Goal: Navigation & Orientation: Find specific page/section

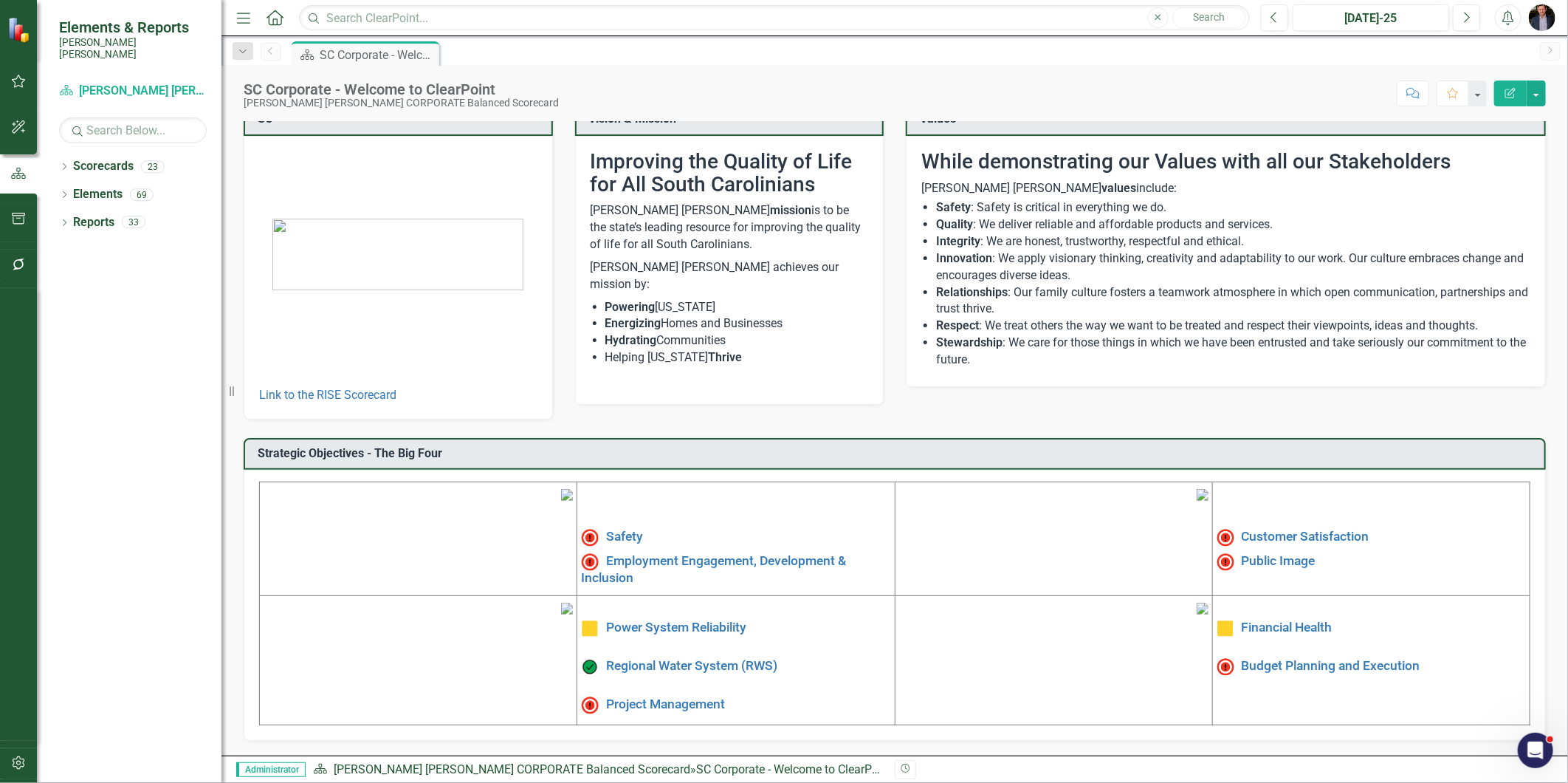
scroll to position [134, 0]
click at [732, 658] on link "Regional Water System (RWS)" at bounding box center [691, 665] width 171 height 15
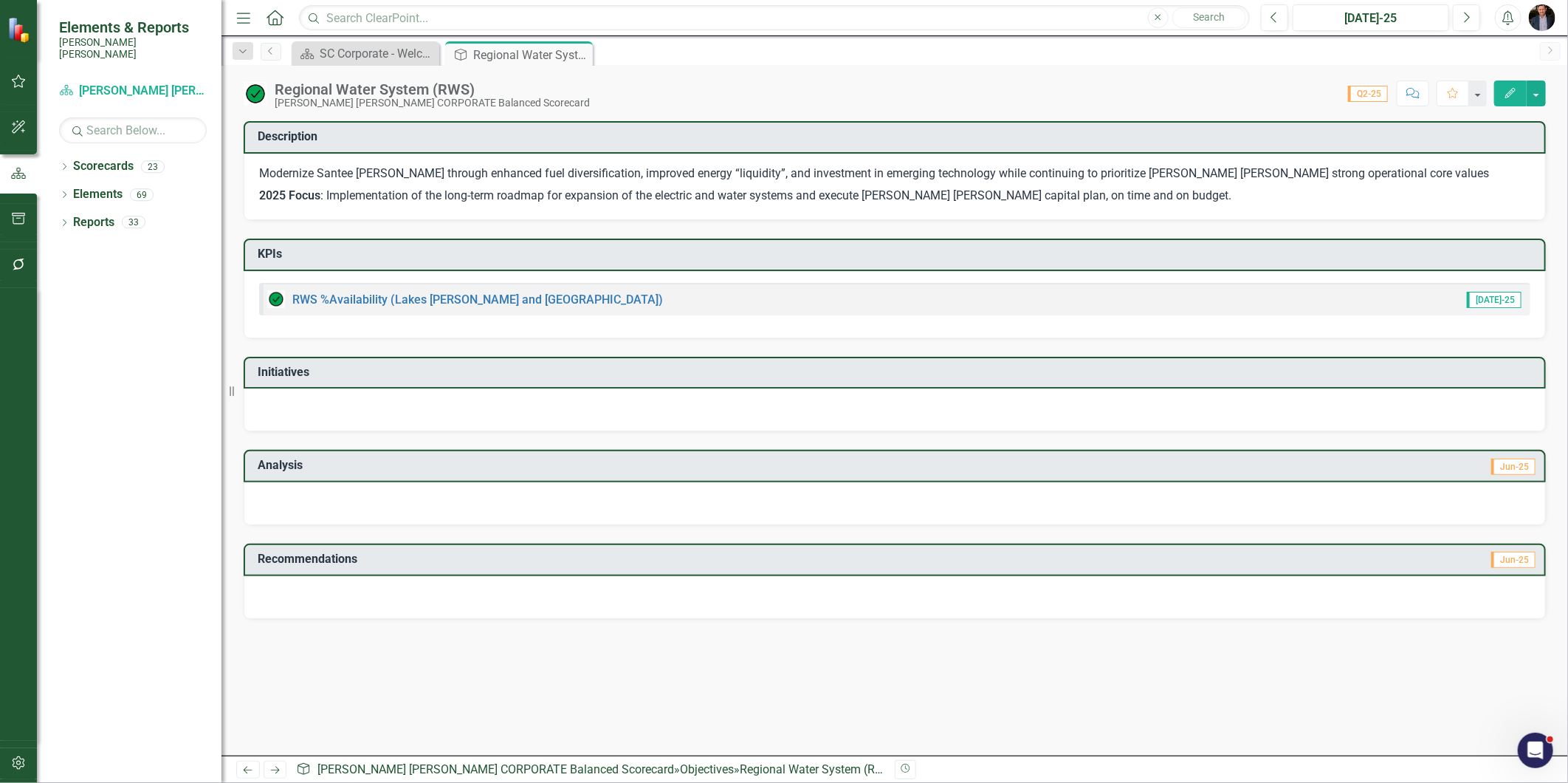
click at [11, 264] on icon "button" at bounding box center [19, 264] width 16 height 12
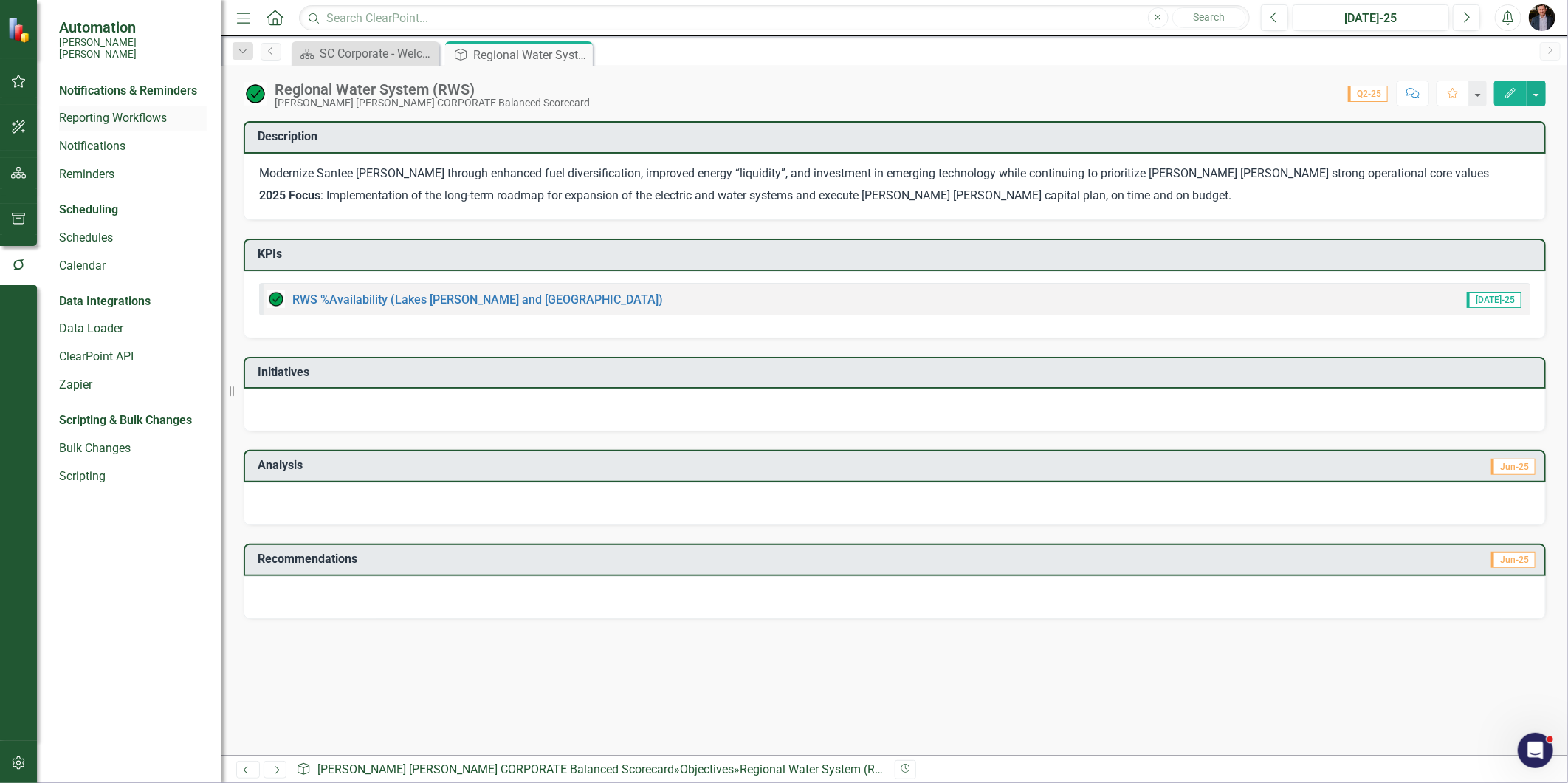
click at [126, 112] on link "Reporting Workflows" at bounding box center [132, 118] width 147 height 17
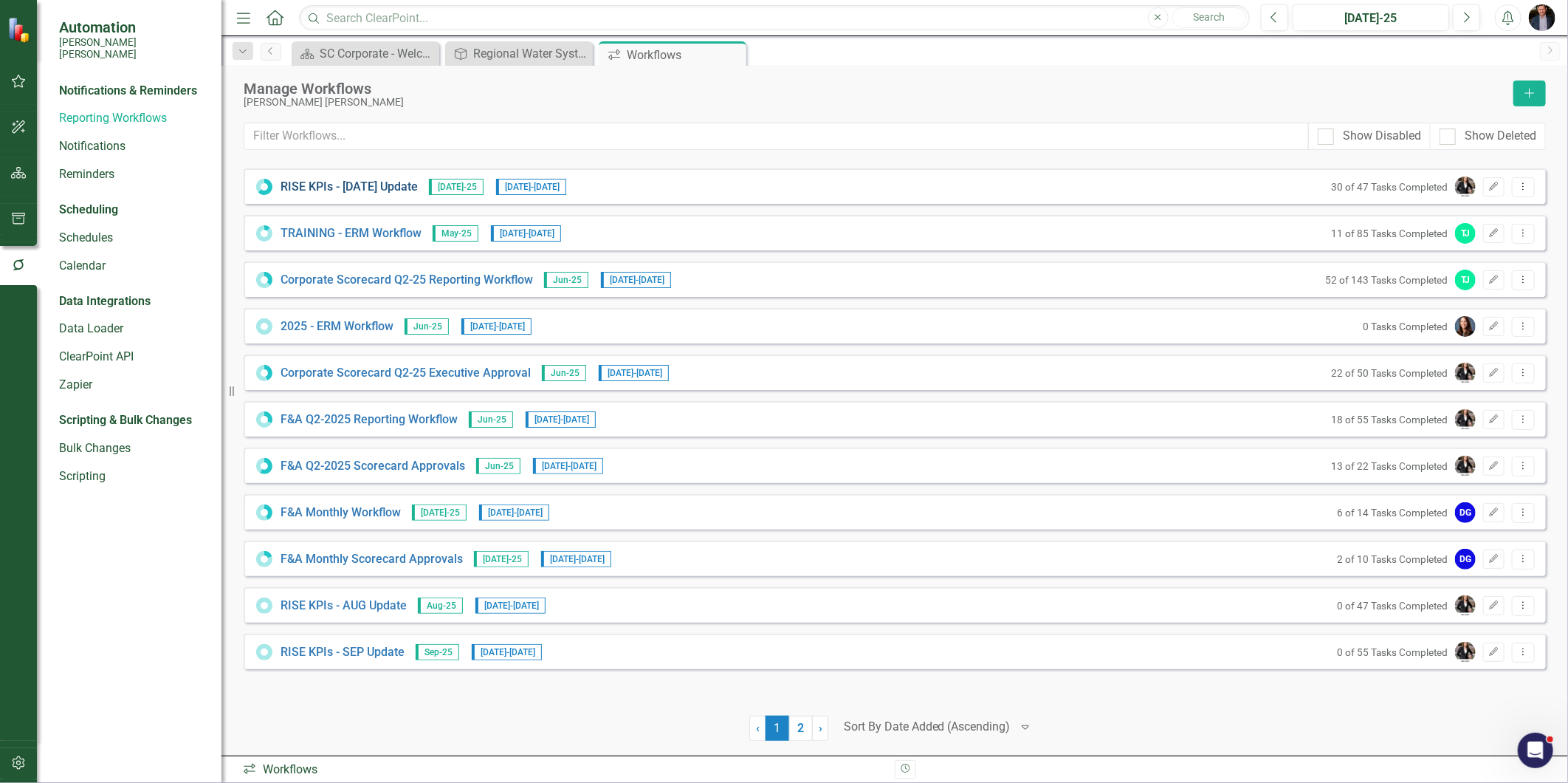
click at [386, 180] on link "RISE KPIs - JUL Update" at bounding box center [349, 187] width 137 height 17
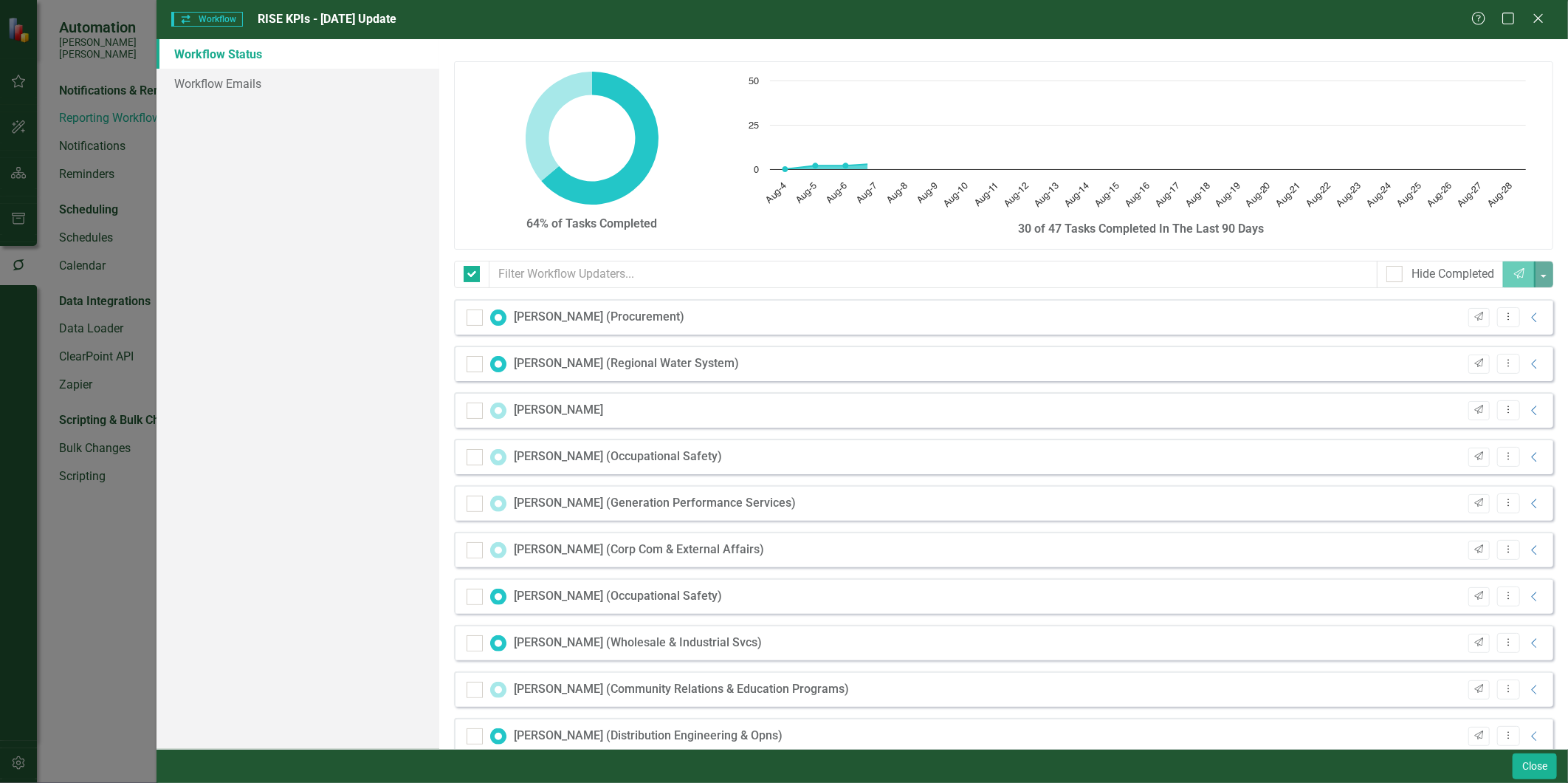
checkbox input "false"
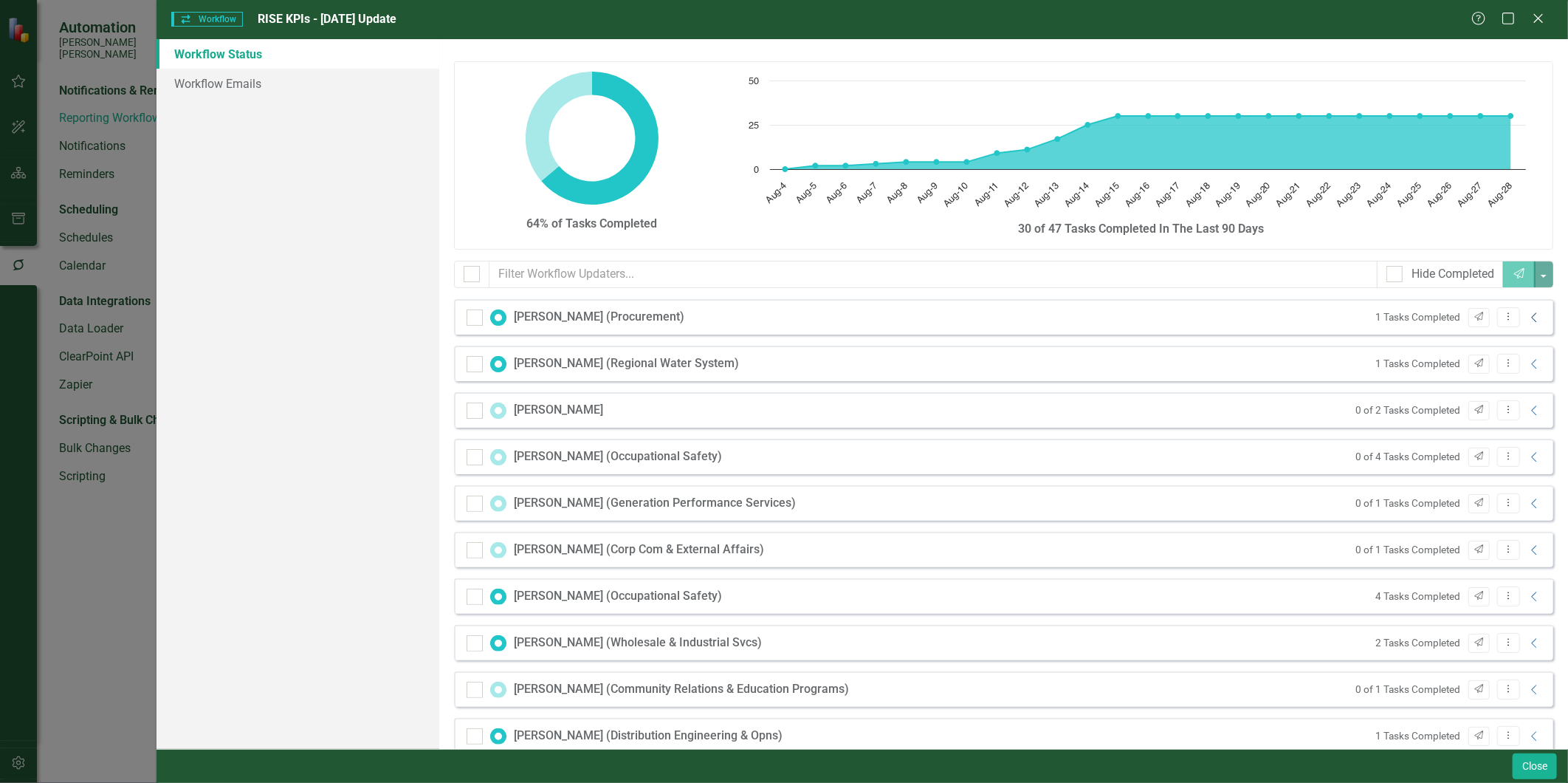
click at [1527, 319] on icon "Collapse" at bounding box center [1533, 317] width 15 height 12
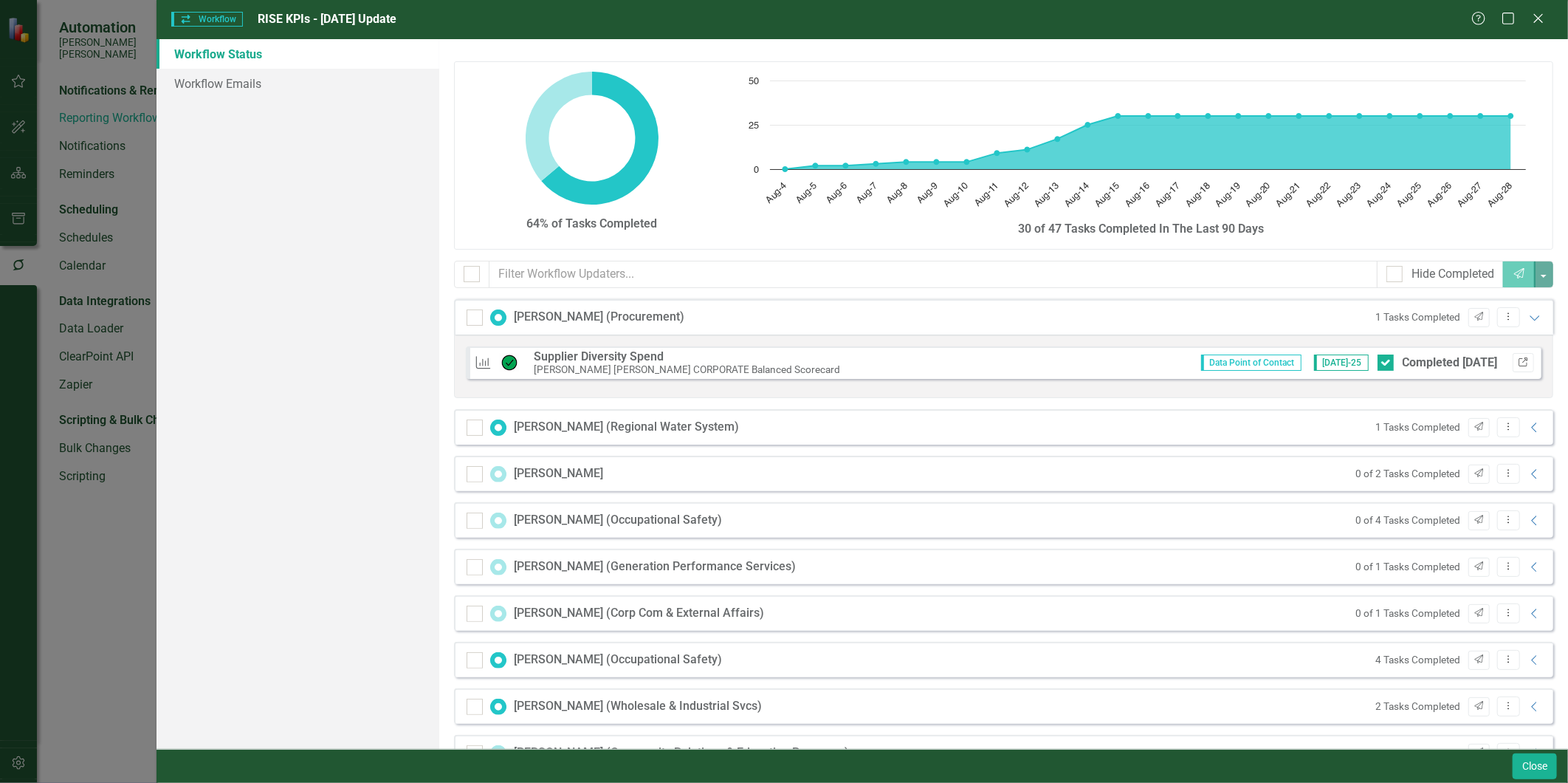
click at [1519, 360] on icon "button" at bounding box center [1523, 362] width 9 height 9
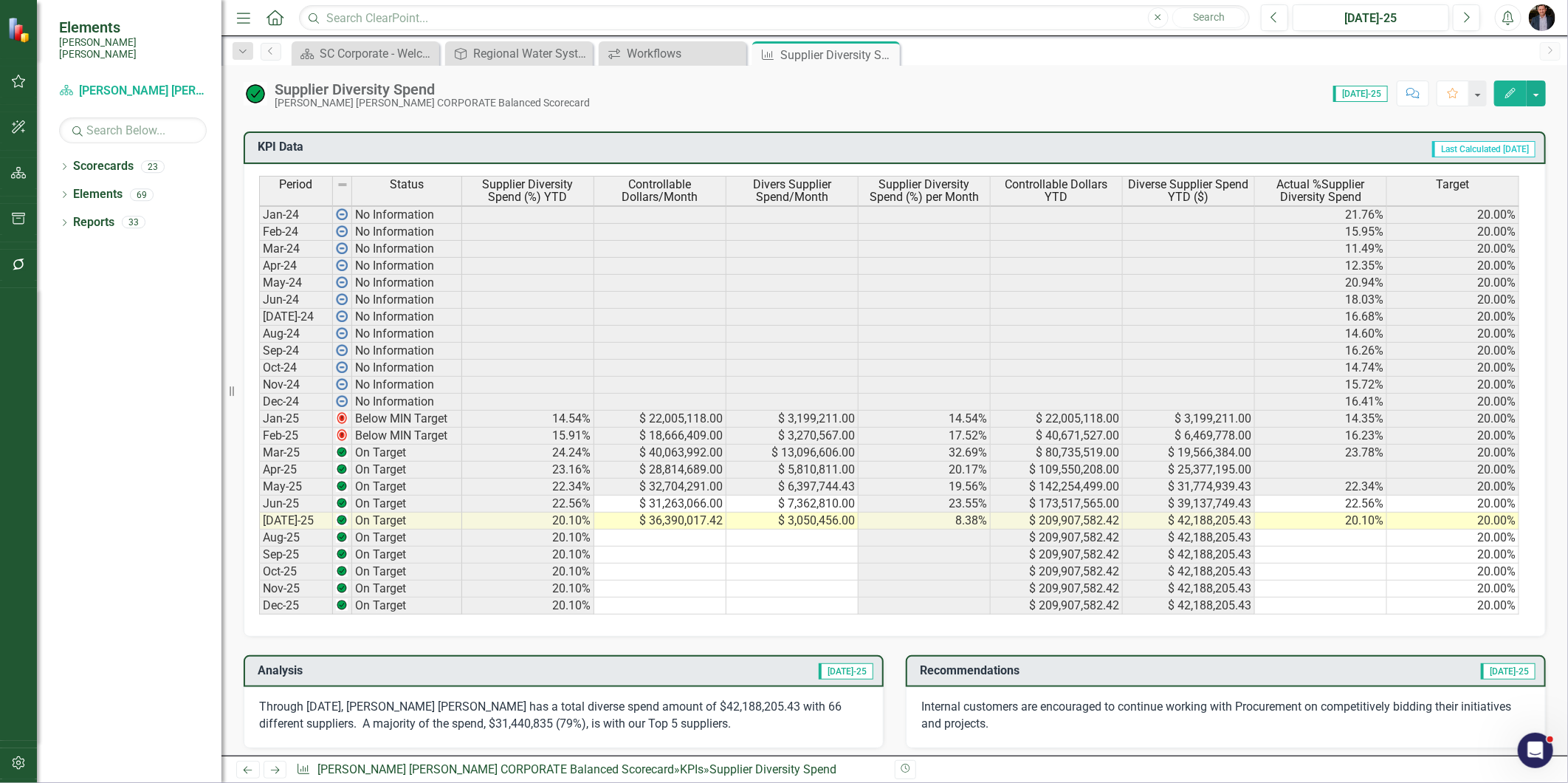
scroll to position [821, 0]
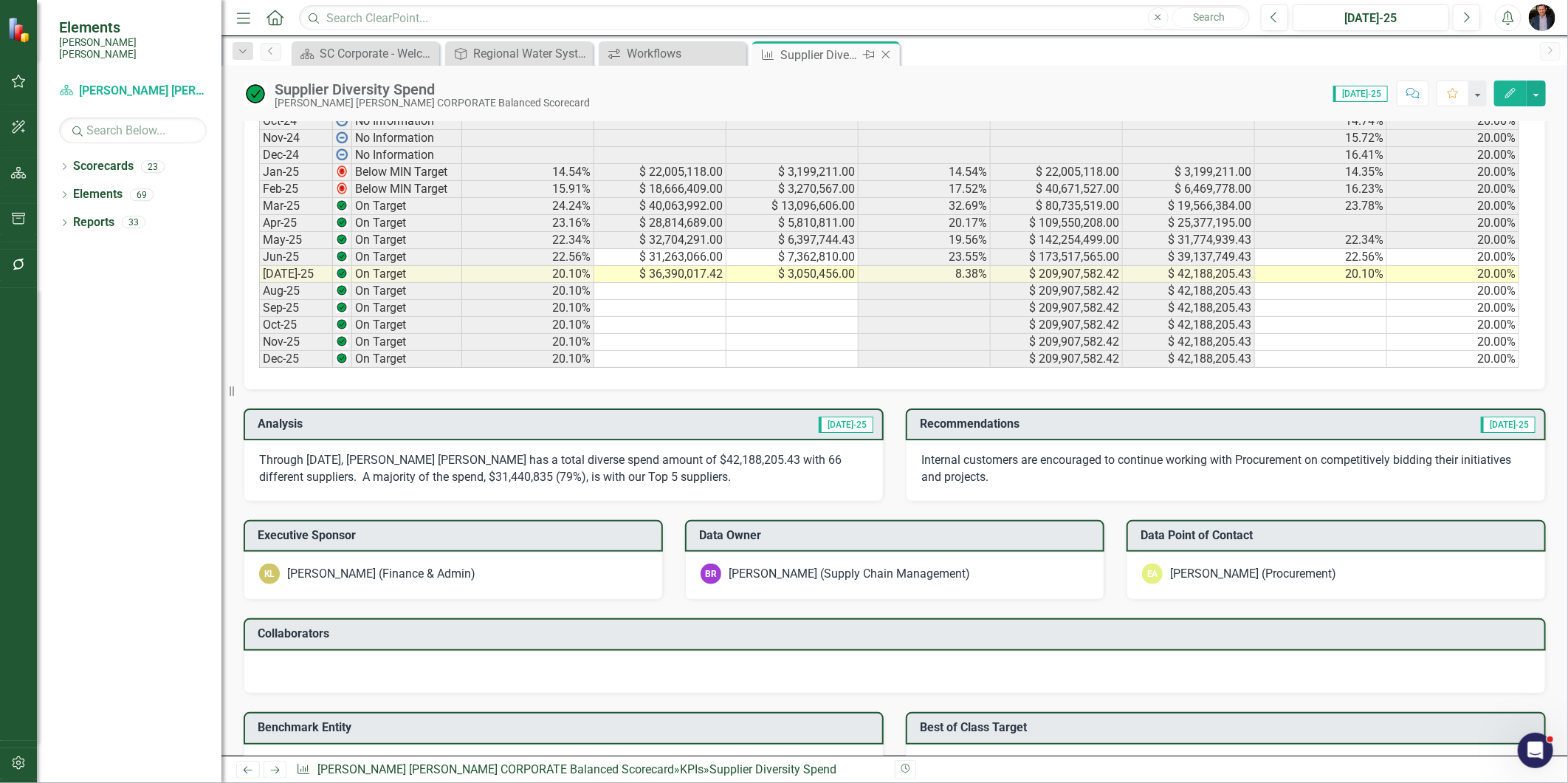
click at [888, 51] on icon at bounding box center [886, 55] width 8 height 8
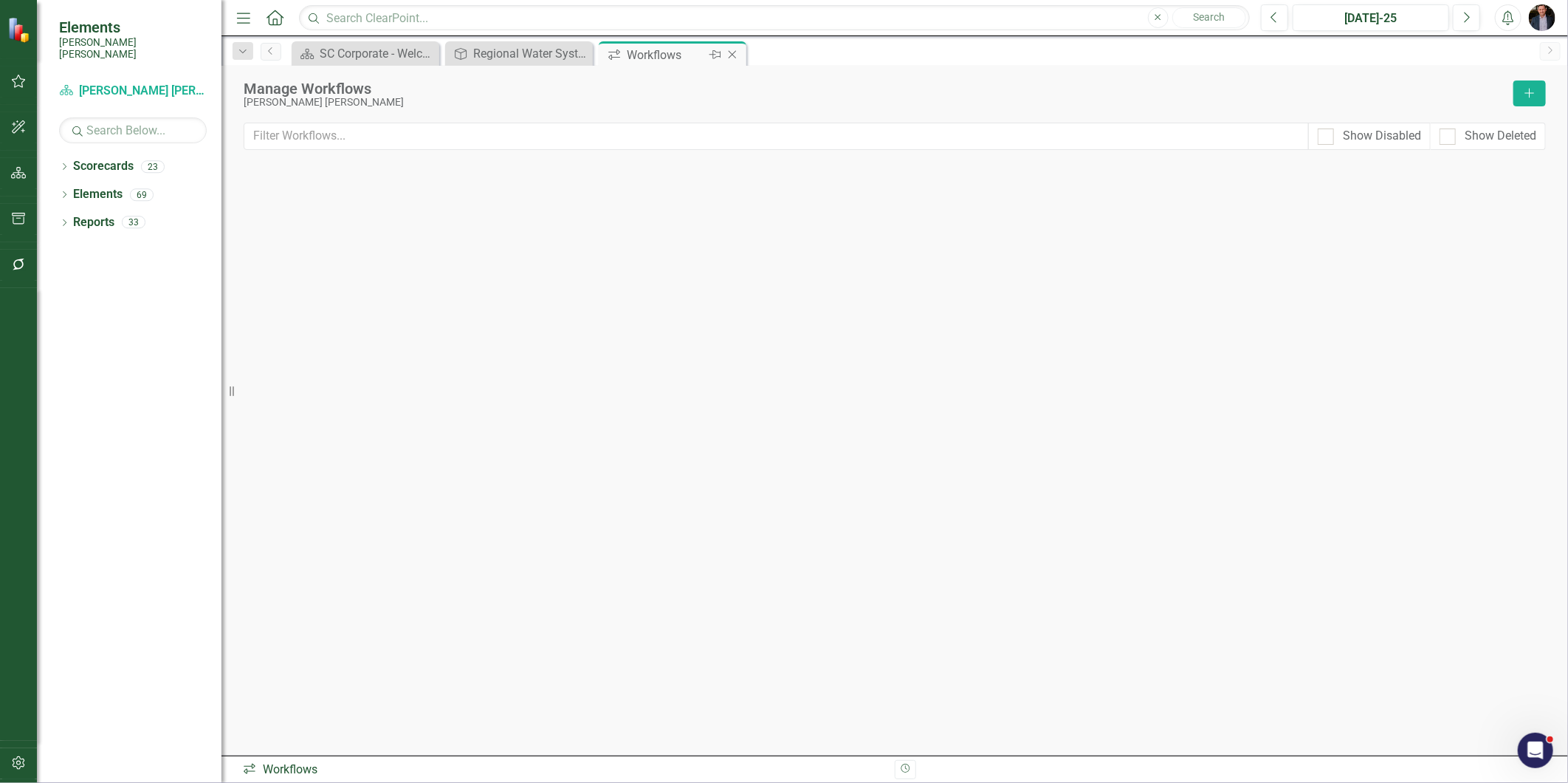
click at [729, 51] on icon at bounding box center [732, 55] width 8 height 8
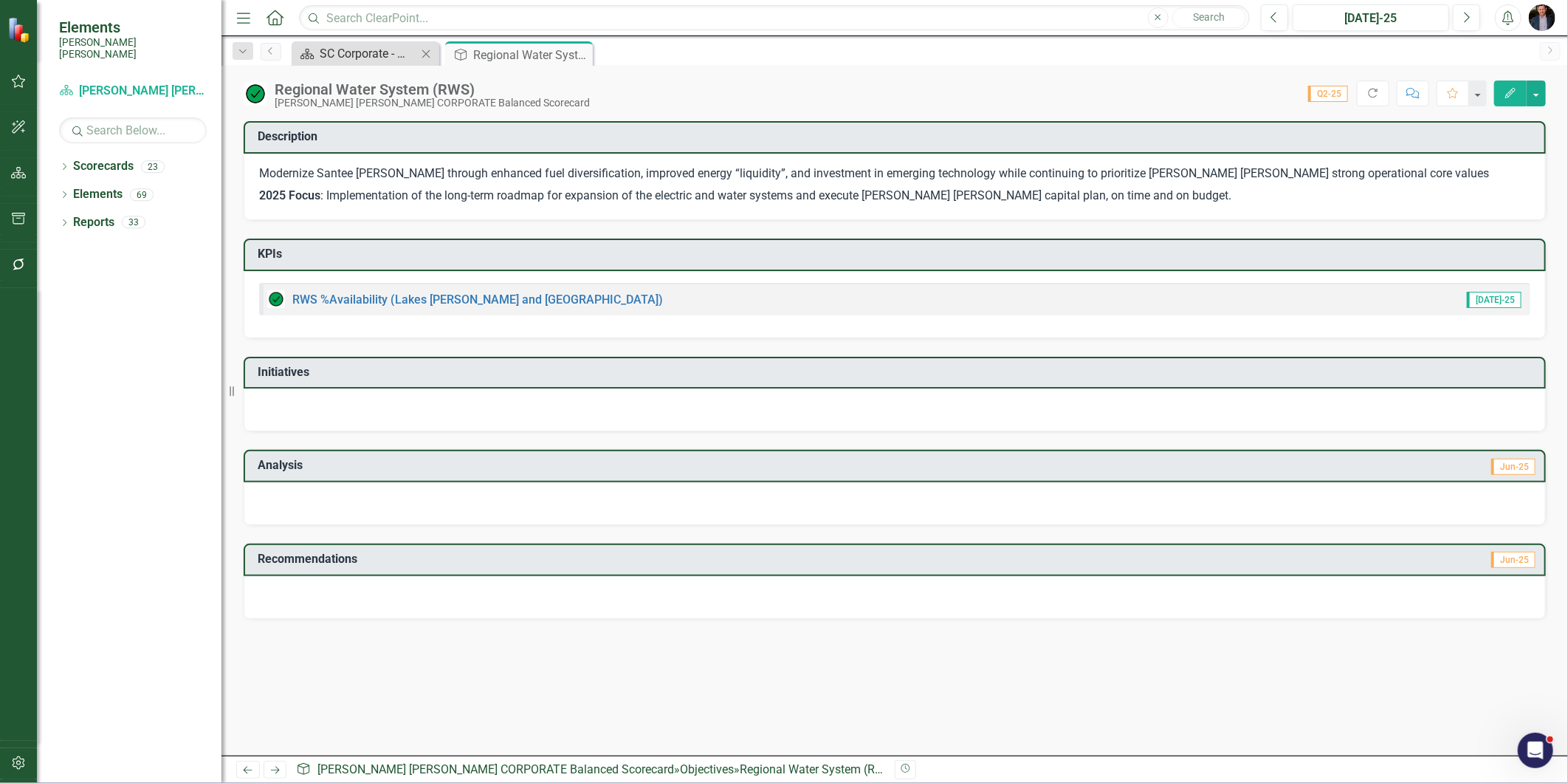
click at [374, 57] on div "SC Corporate - Welcome to ClearPoint" at bounding box center [368, 53] width 98 height 19
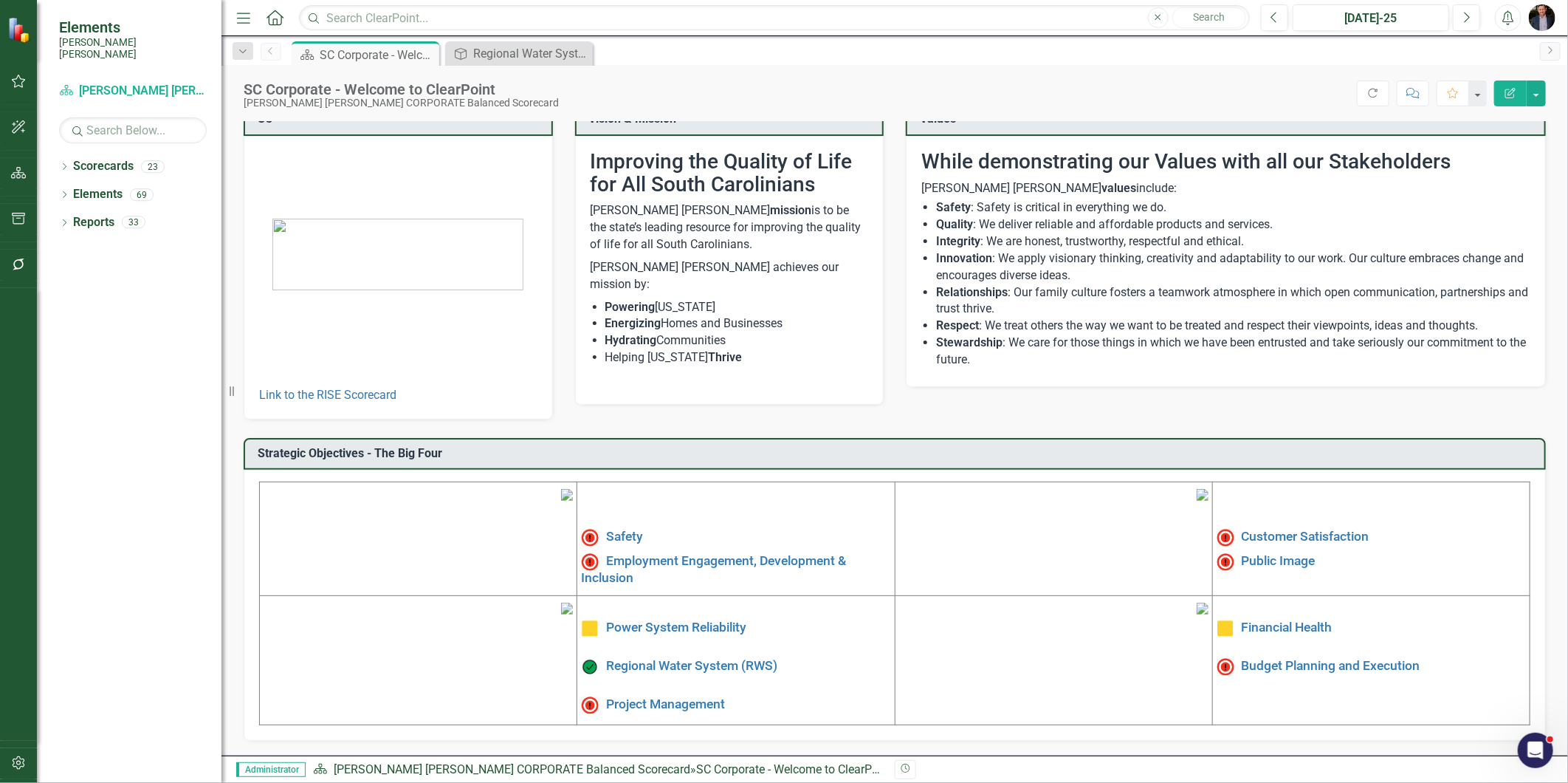
scroll to position [134, 0]
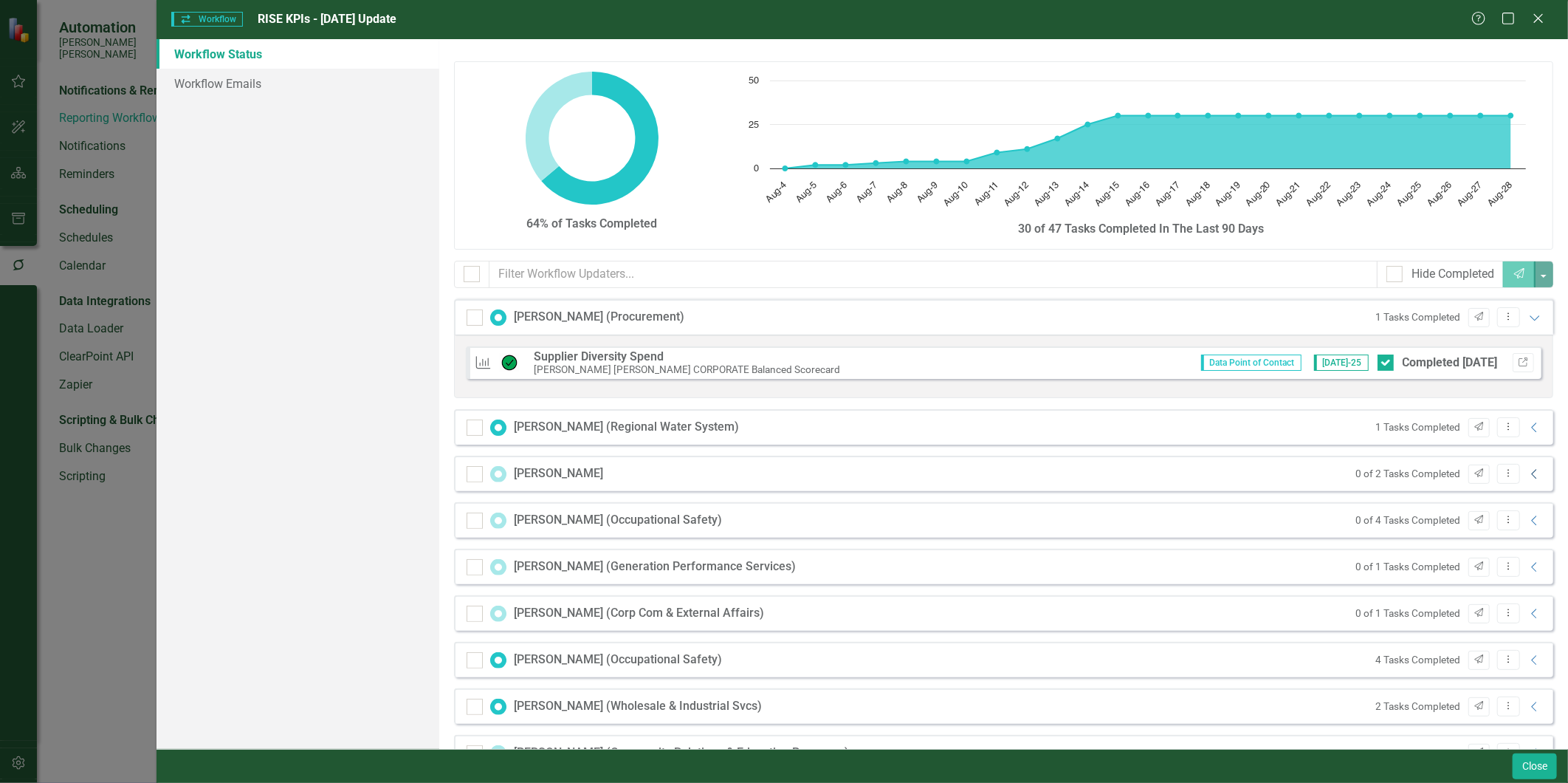
click at [1529, 477] on icon "Collapse" at bounding box center [1533, 475] width 15 height 12
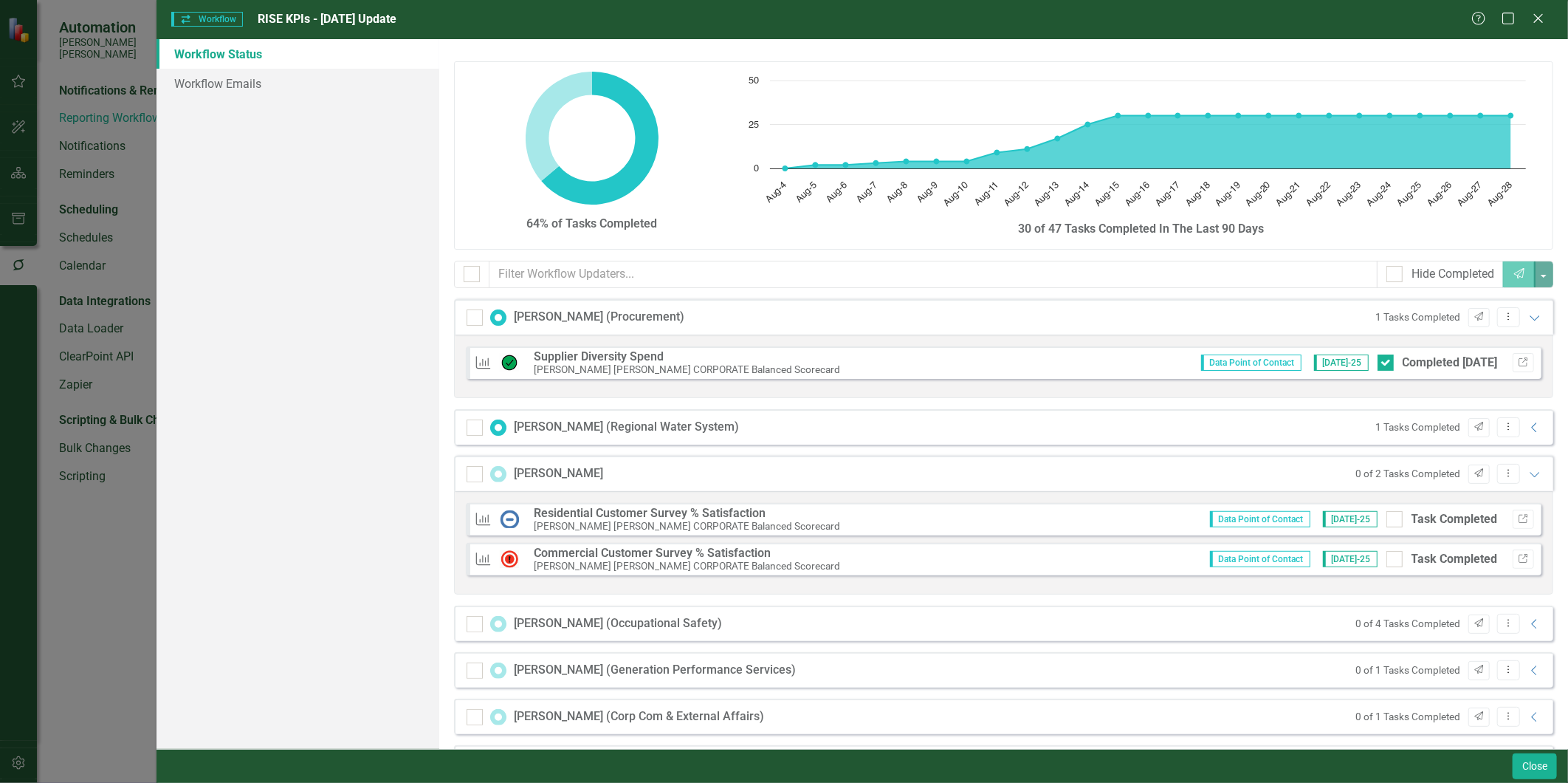
click at [665, 513] on strong "Residential Customer Survey % Satisfaction​" at bounding box center [649, 513] width 232 height 14
click at [1518, 517] on icon "Link" at bounding box center [1523, 519] width 11 height 9
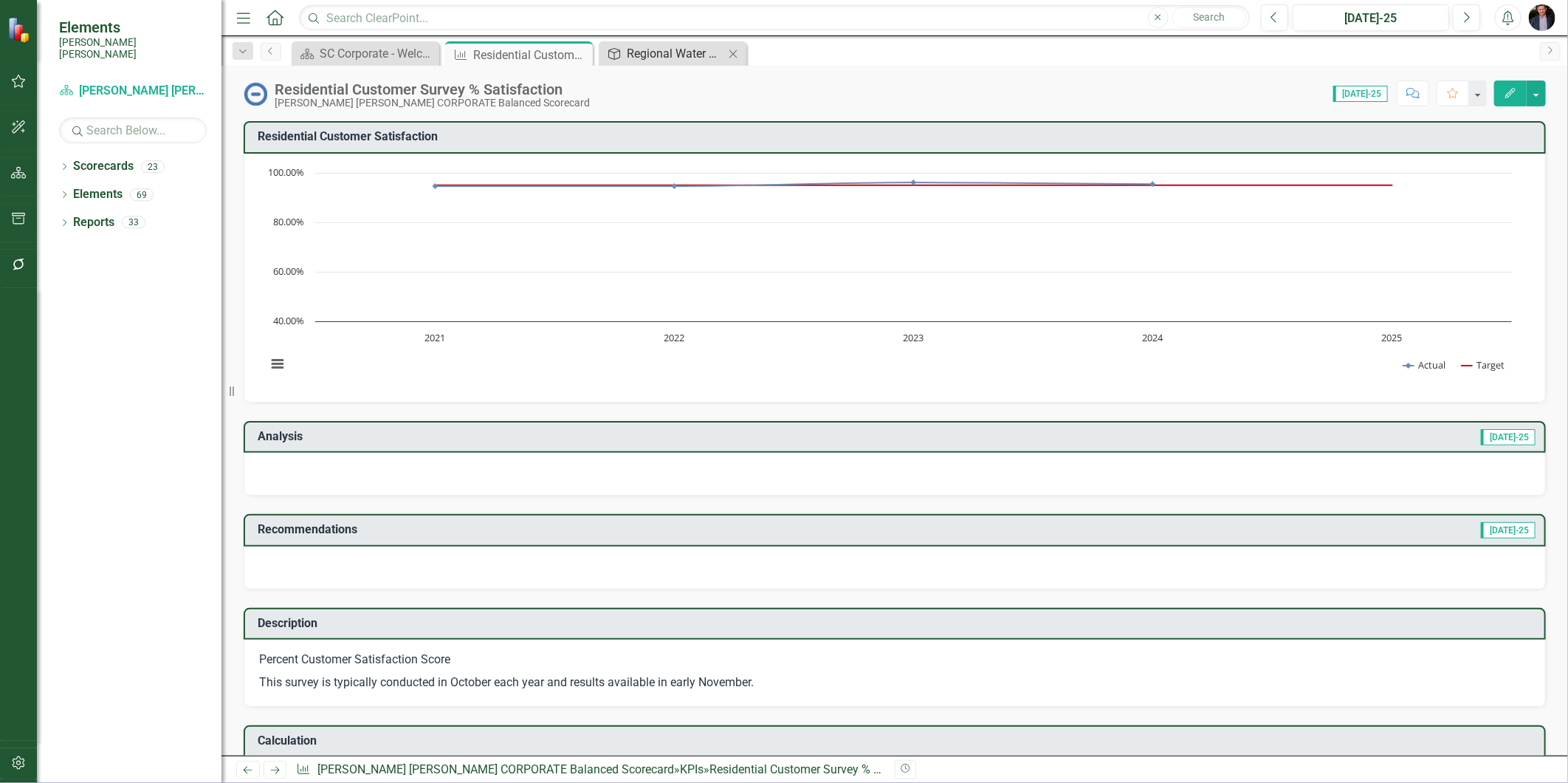
click at [650, 49] on div "Regional Water System (RWS)" at bounding box center [675, 53] width 98 height 19
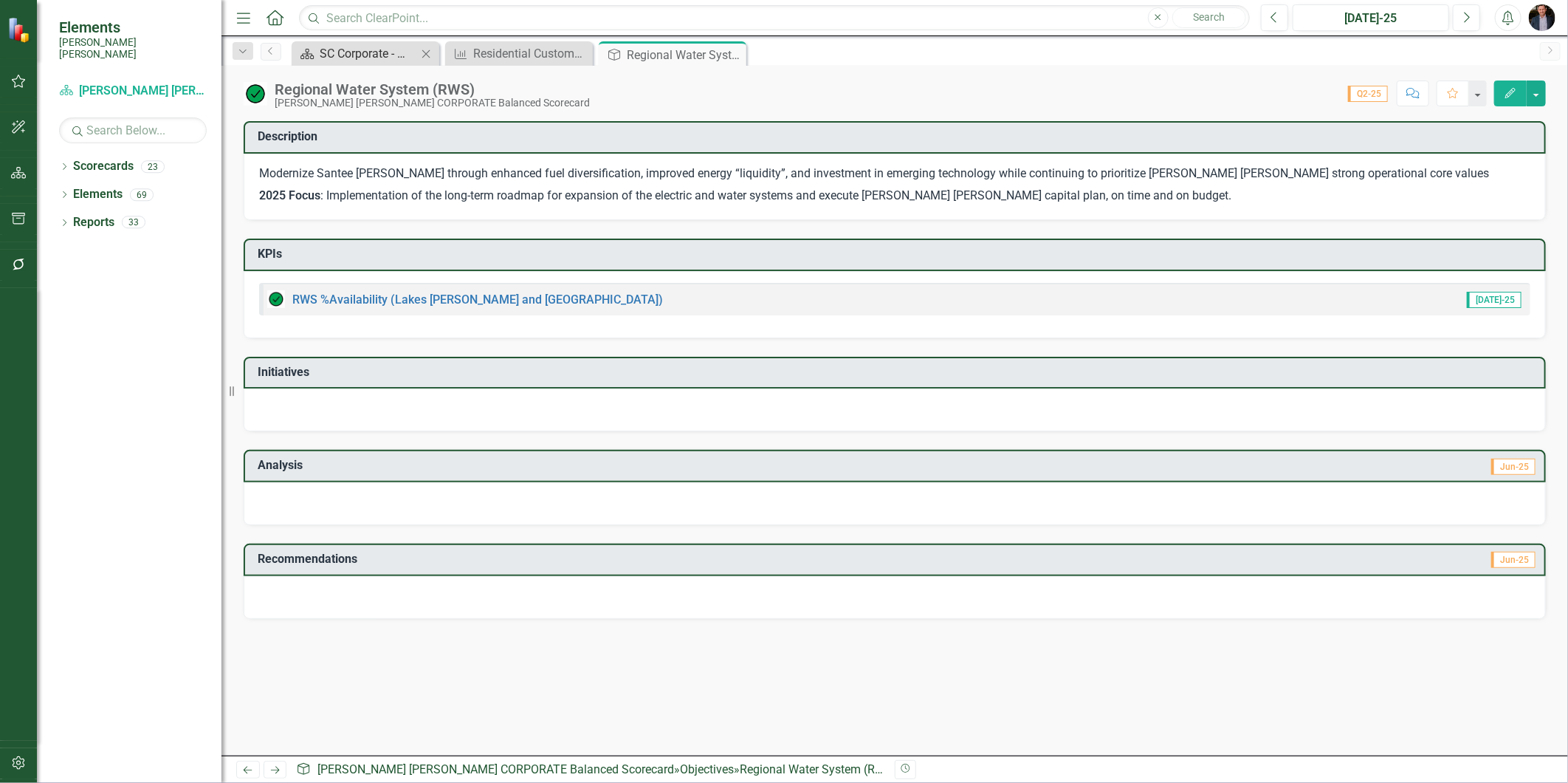
click at [366, 61] on div "SC Corporate - Welcome to ClearPoint" at bounding box center [368, 53] width 98 height 19
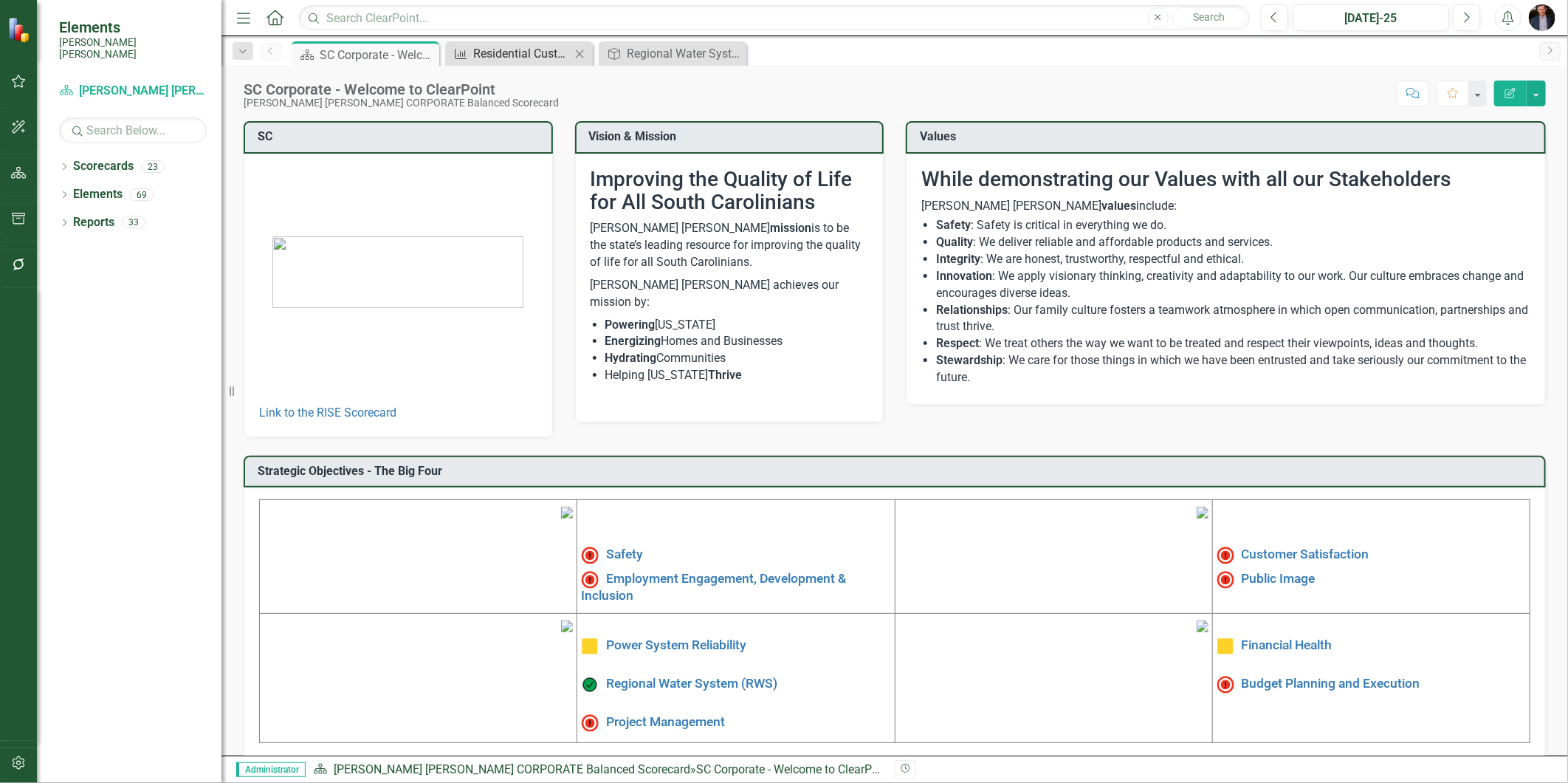
click at [535, 54] on div "Residential Customer Survey % Satisfaction​" at bounding box center [522, 53] width 98 height 19
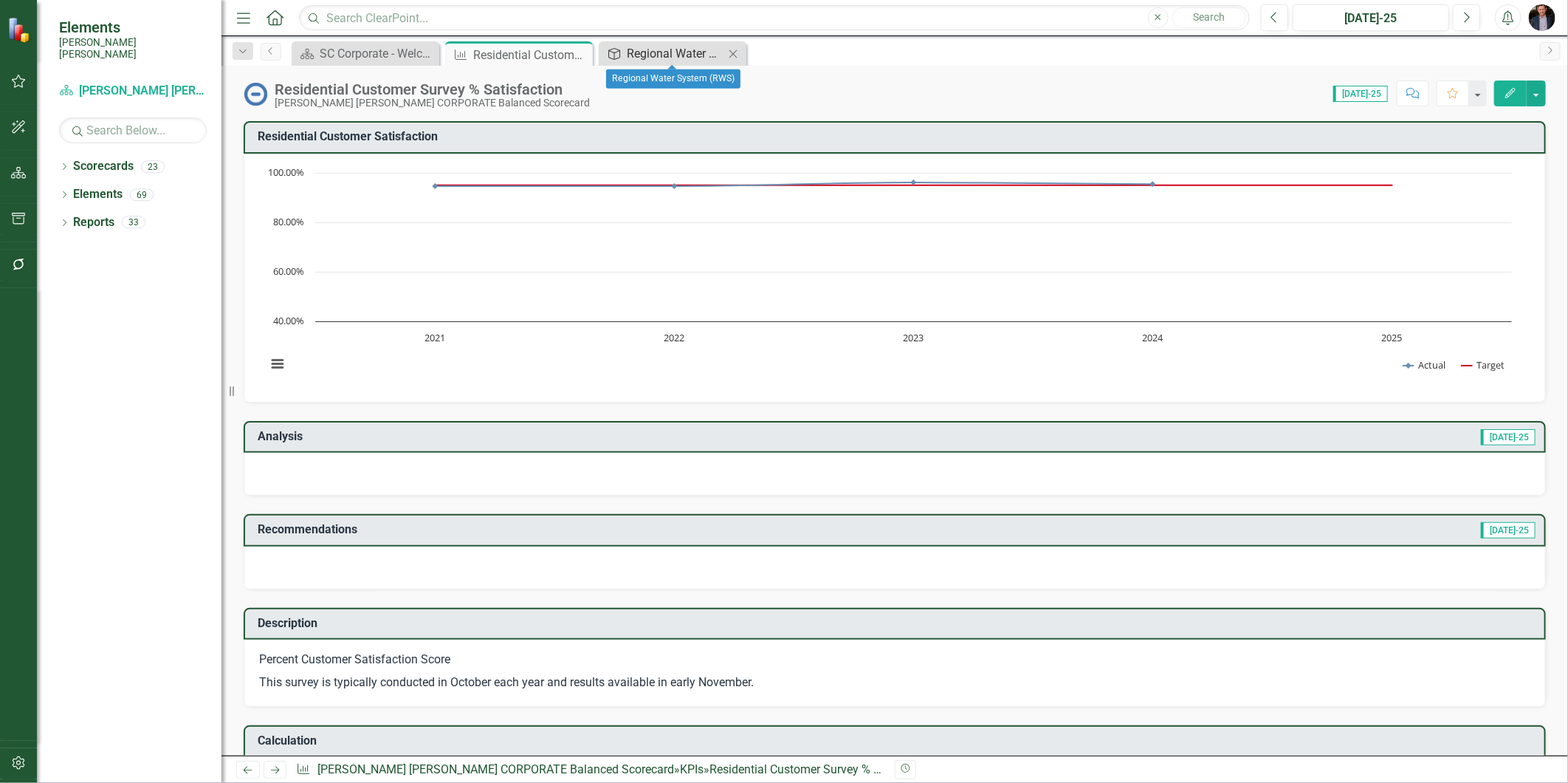
click at [673, 57] on div "Regional Water System (RWS)" at bounding box center [675, 53] width 98 height 19
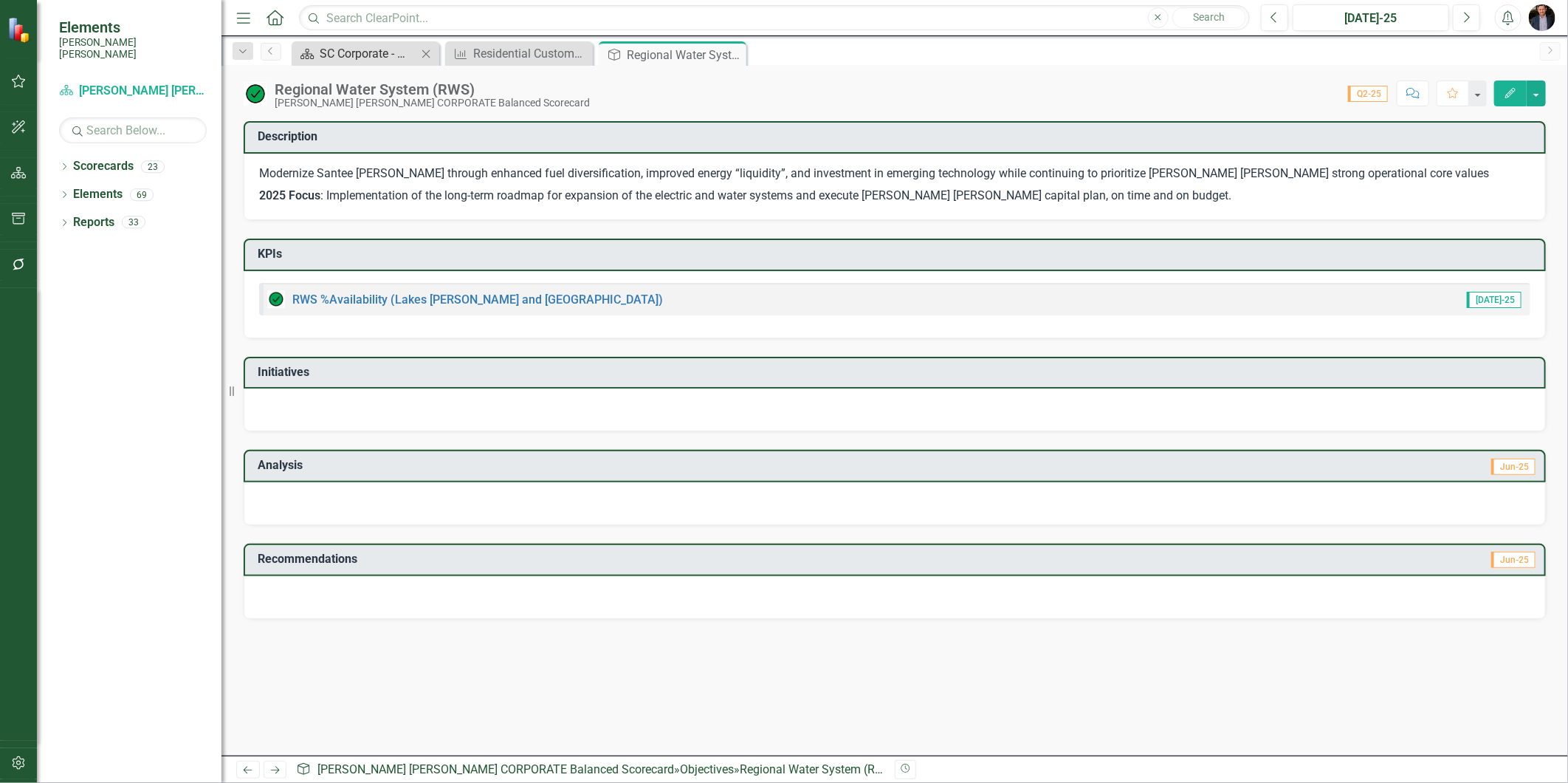
click at [370, 47] on div "SC Corporate - Welcome to ClearPoint" at bounding box center [368, 53] width 98 height 19
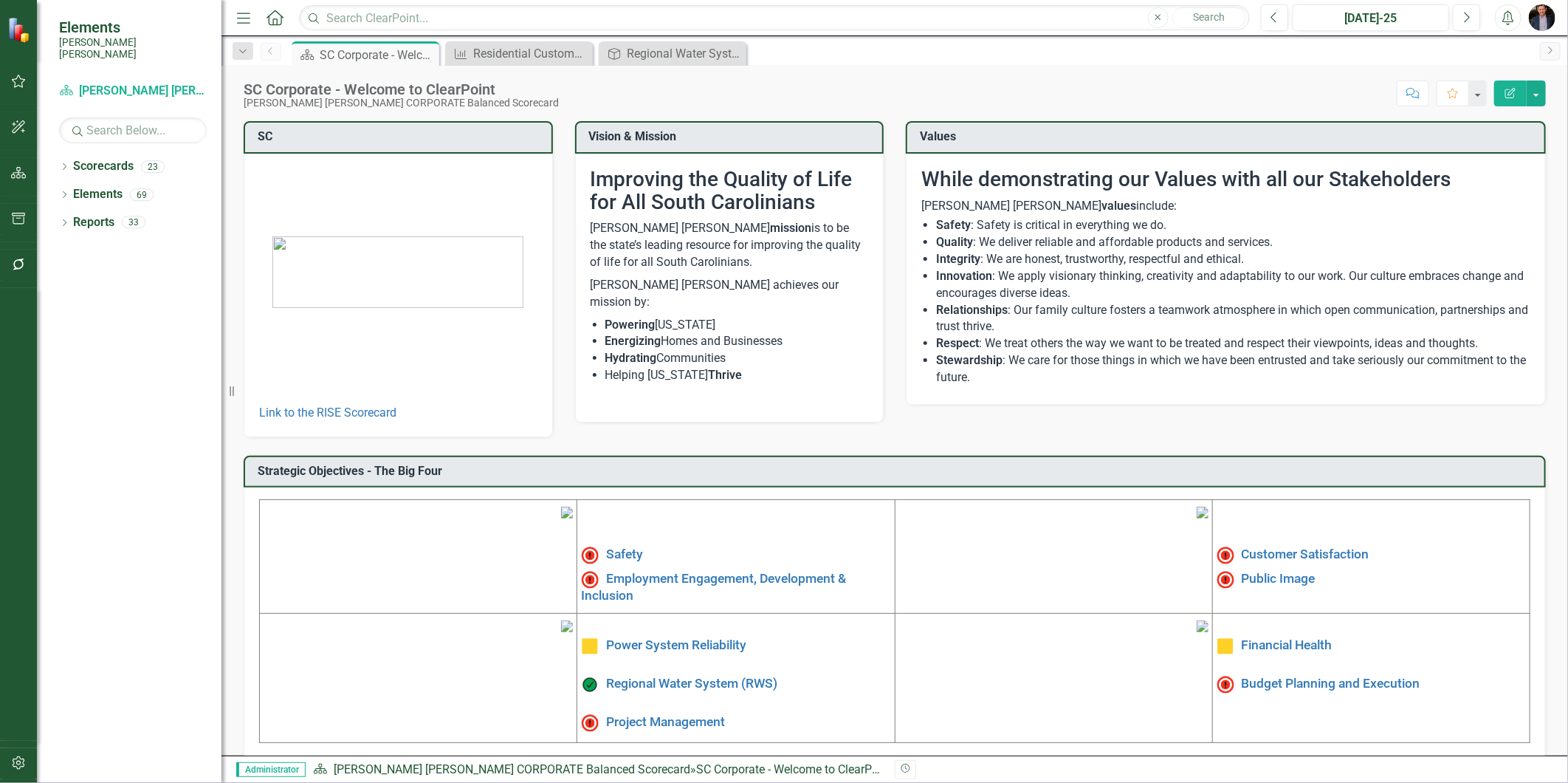
click at [19, 261] on icon "button" at bounding box center [19, 264] width 16 height 12
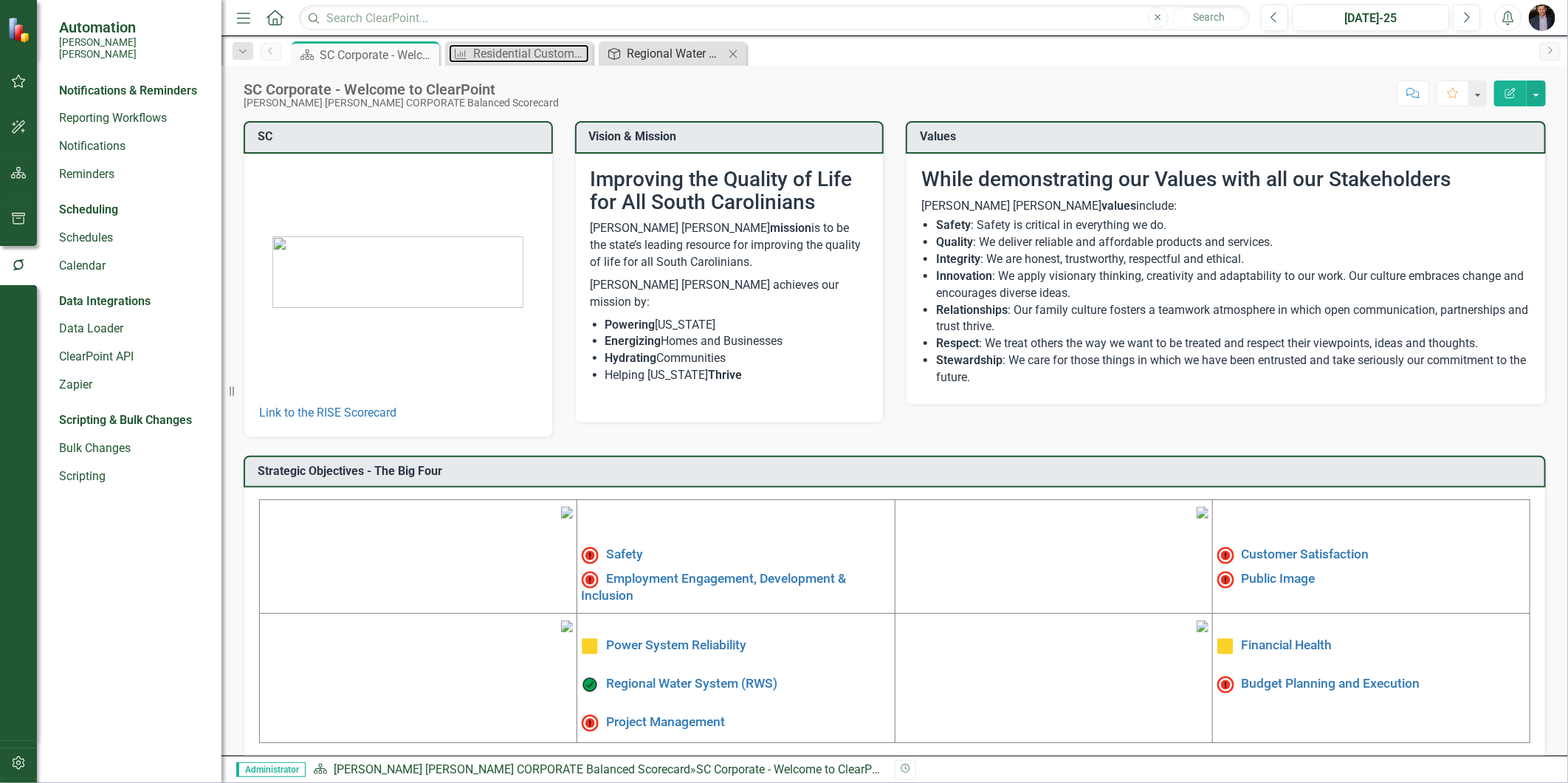
drag, startPoint x: 520, startPoint y: 57, endPoint x: 674, endPoint y: 56, distance: 154.0
click at [520, 57] on div "Residential Customer Survey % Satisfaction​" at bounding box center [531, 53] width 116 height 19
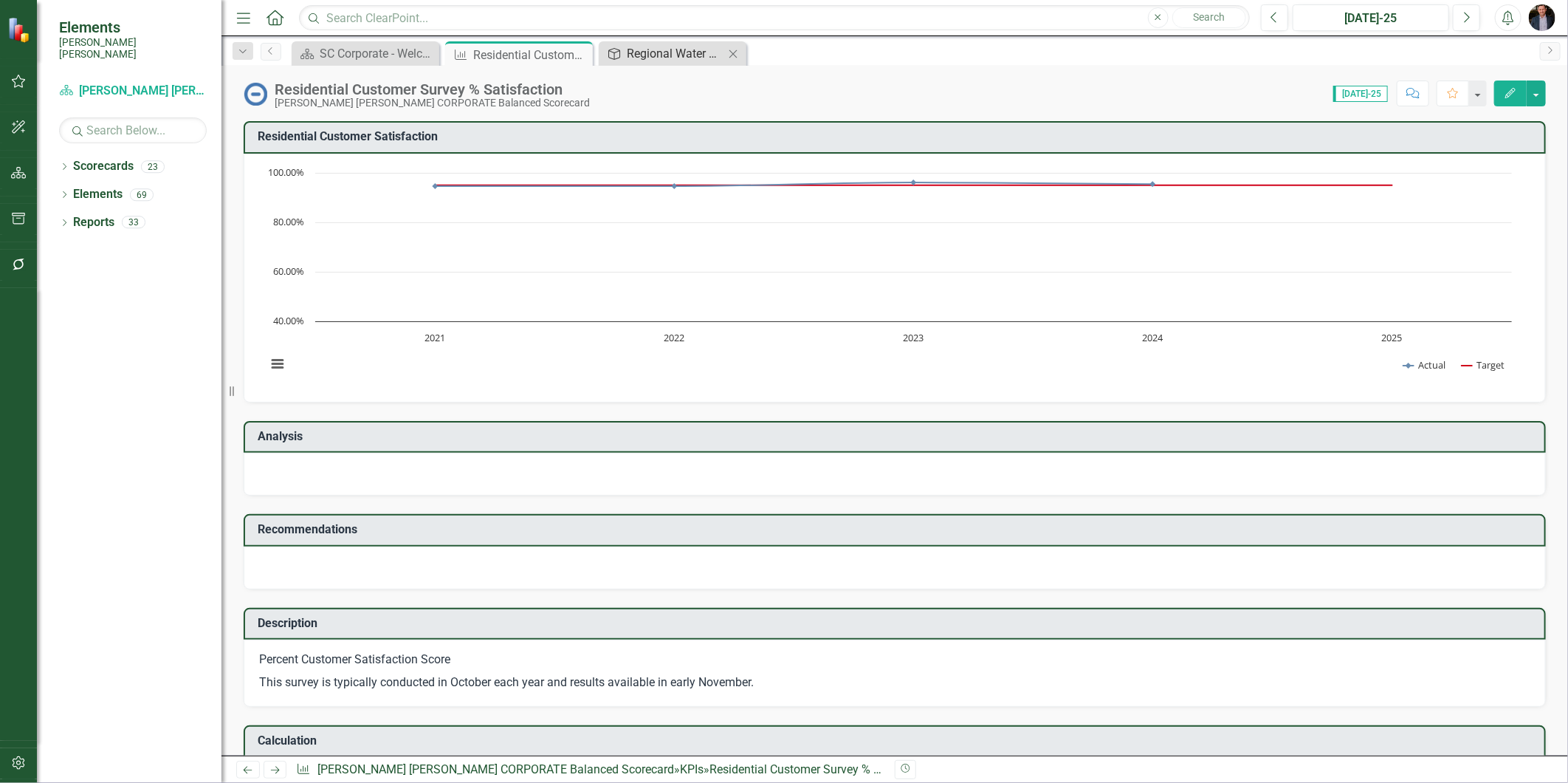
click at [678, 54] on div "Regional Water System (RWS)" at bounding box center [675, 53] width 98 height 19
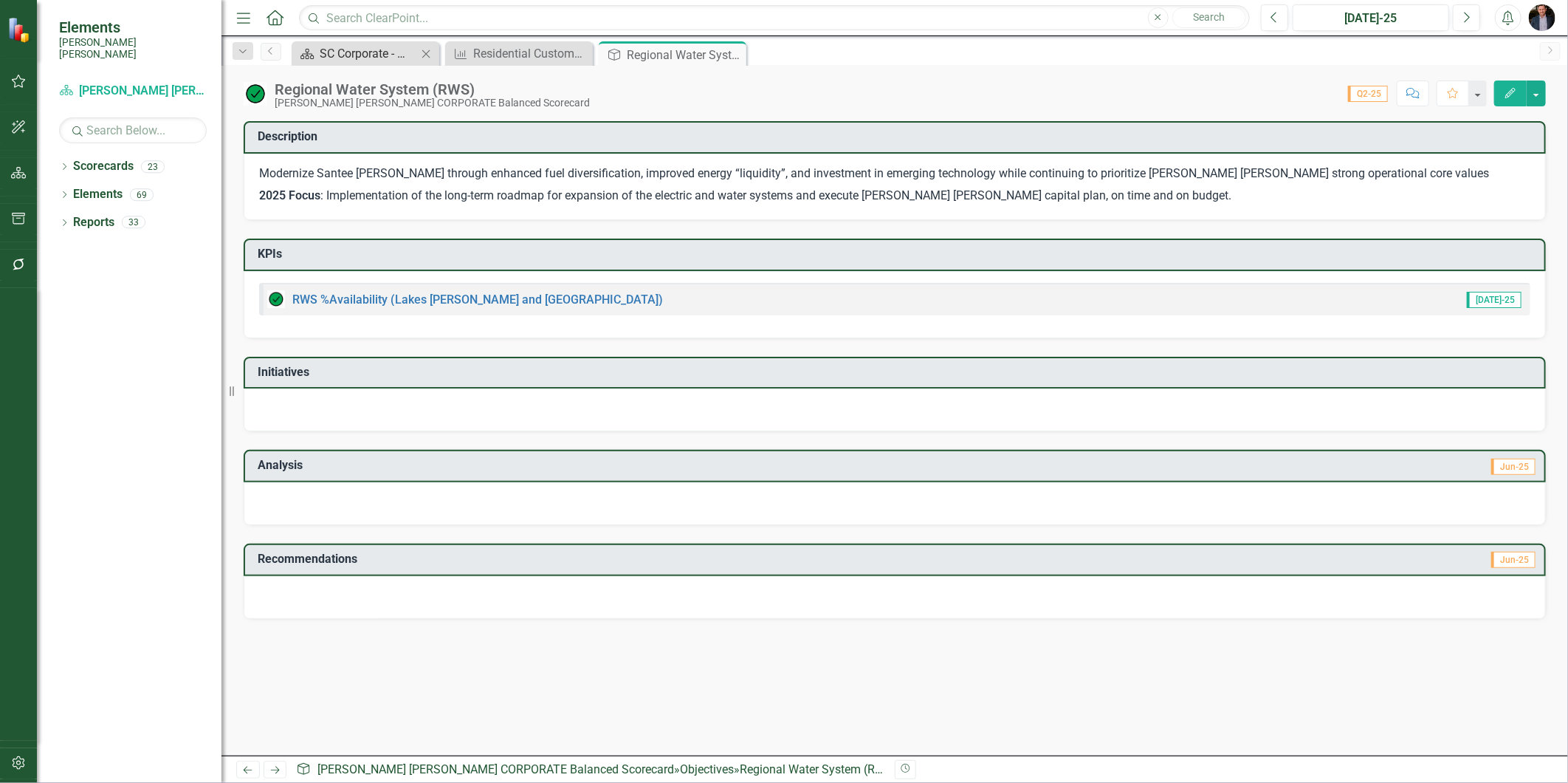
click at [378, 53] on div "SC Corporate - Welcome to ClearPoint" at bounding box center [368, 53] width 98 height 19
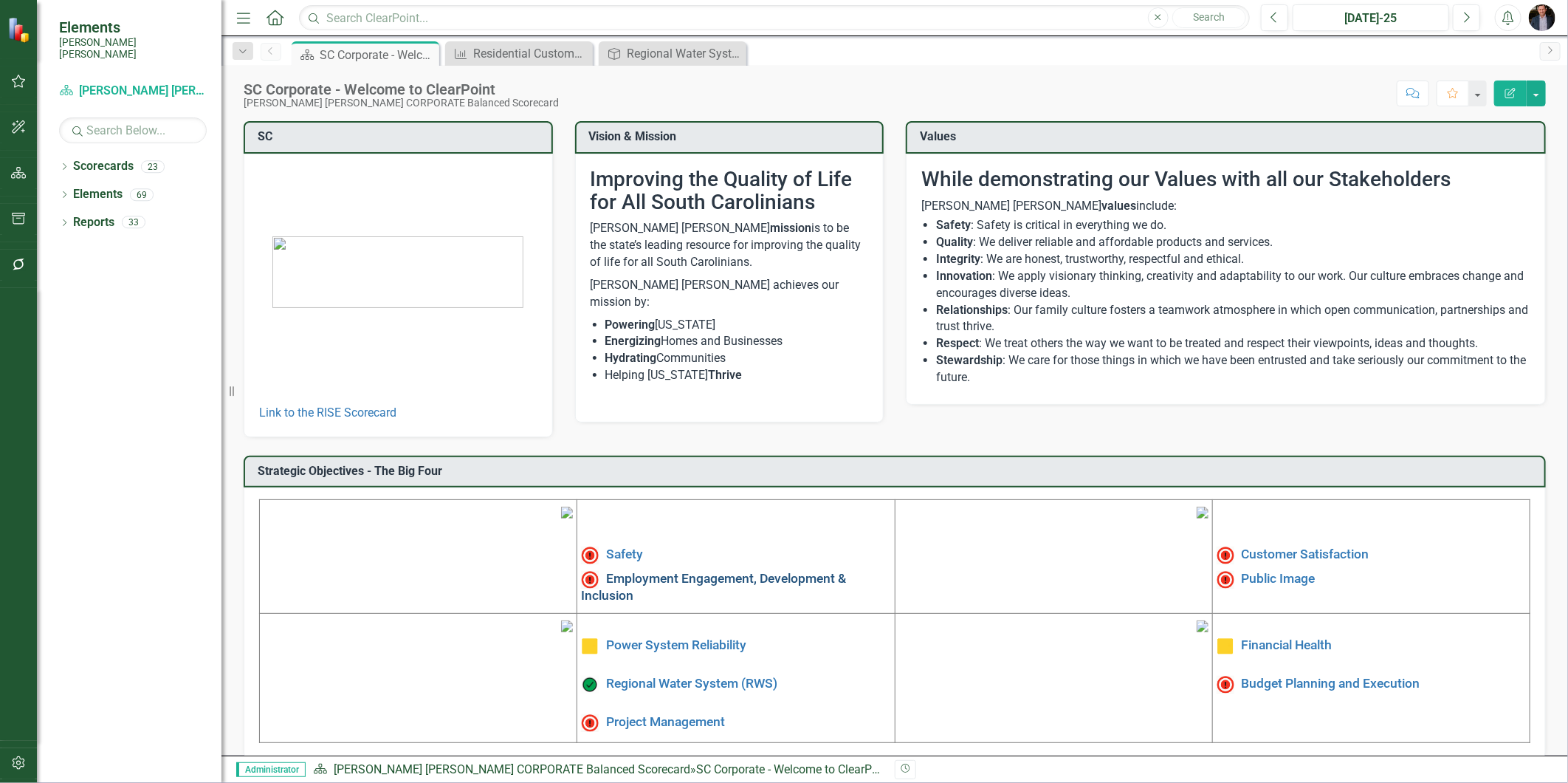
scroll to position [134, 0]
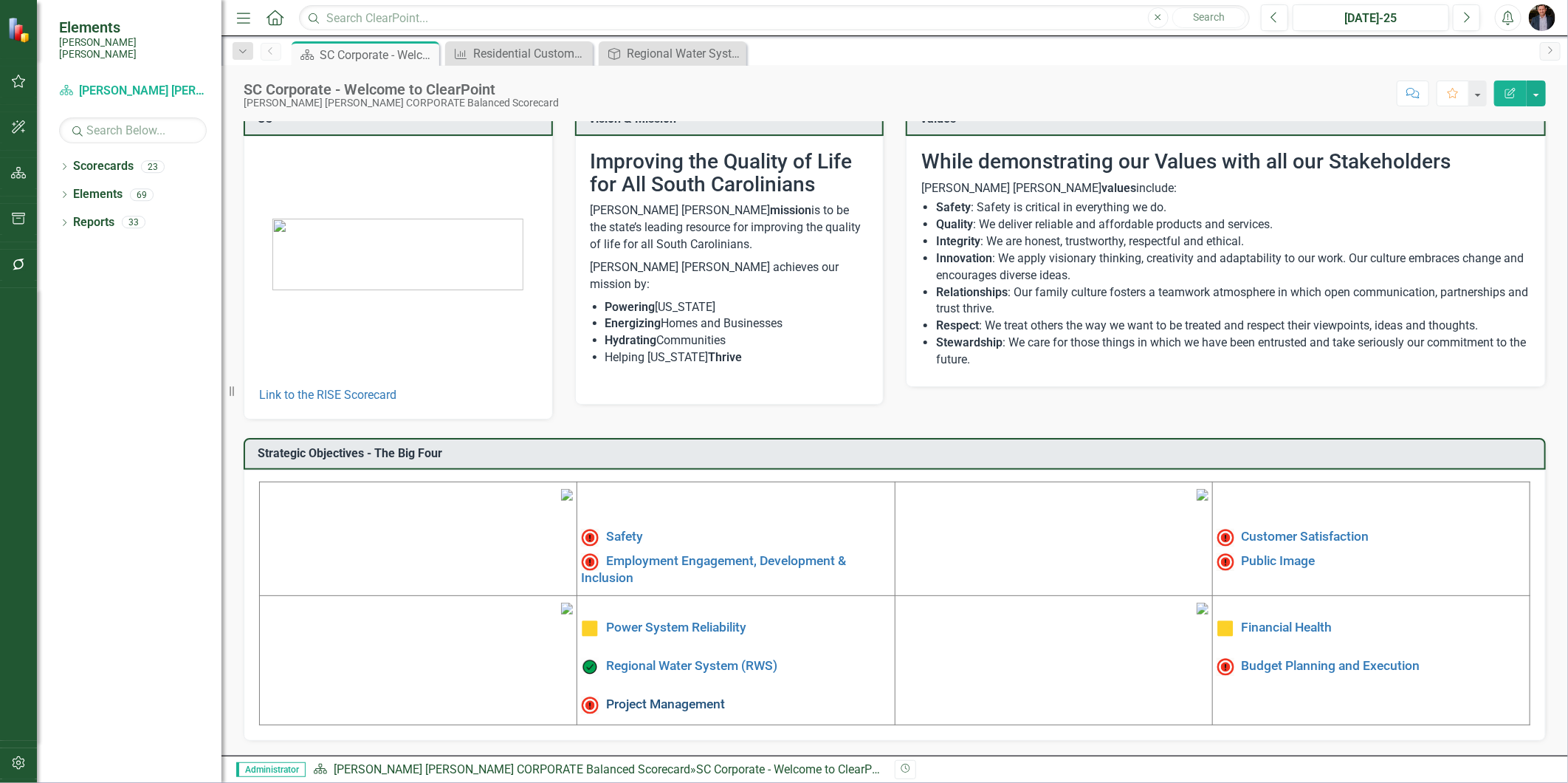
click at [687, 697] on link "Project Management" at bounding box center [665, 704] width 119 height 15
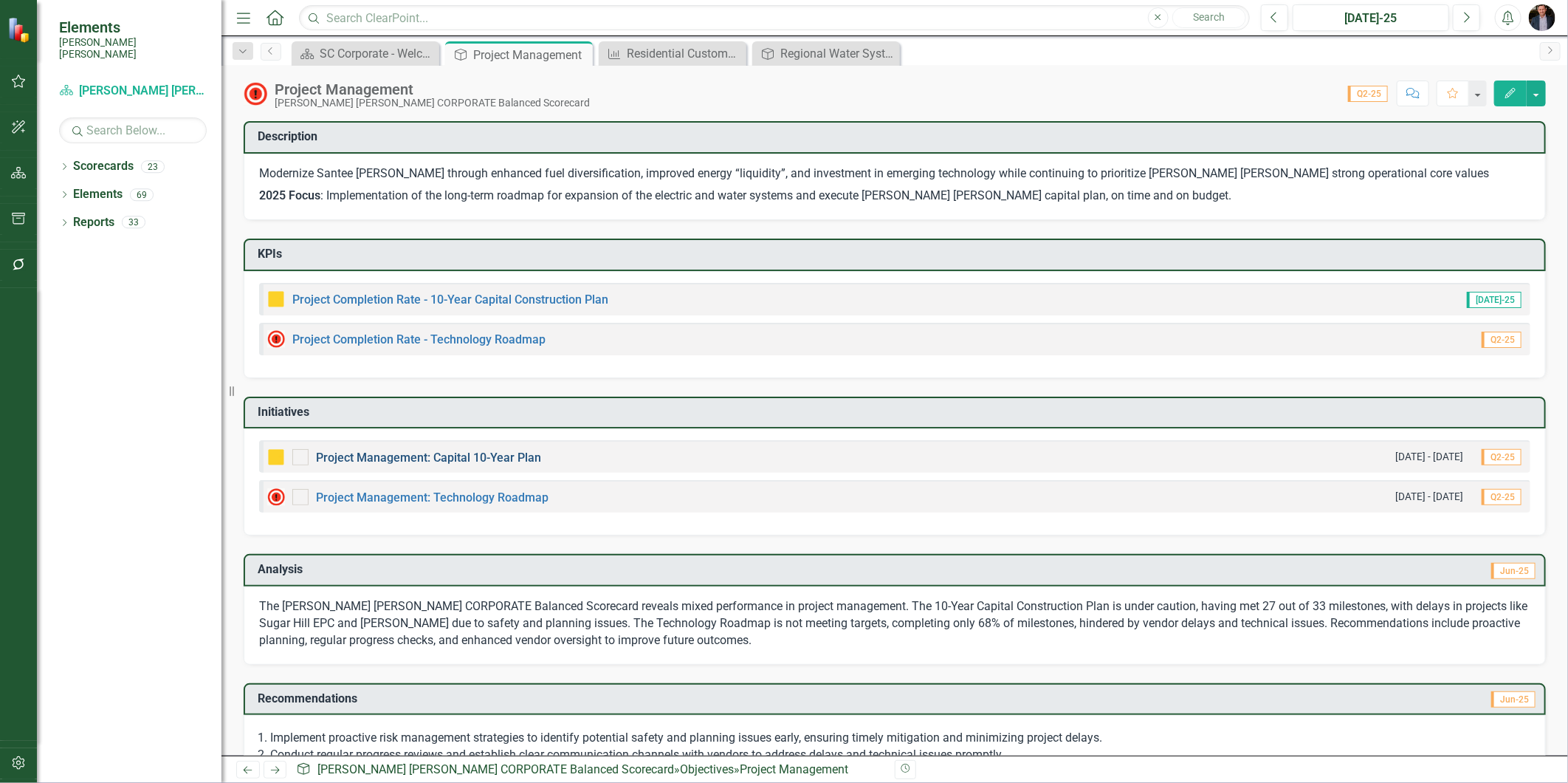
click at [502, 454] on link "Project Management: Capital 10-Year Plan" at bounding box center [429, 458] width 225 height 14
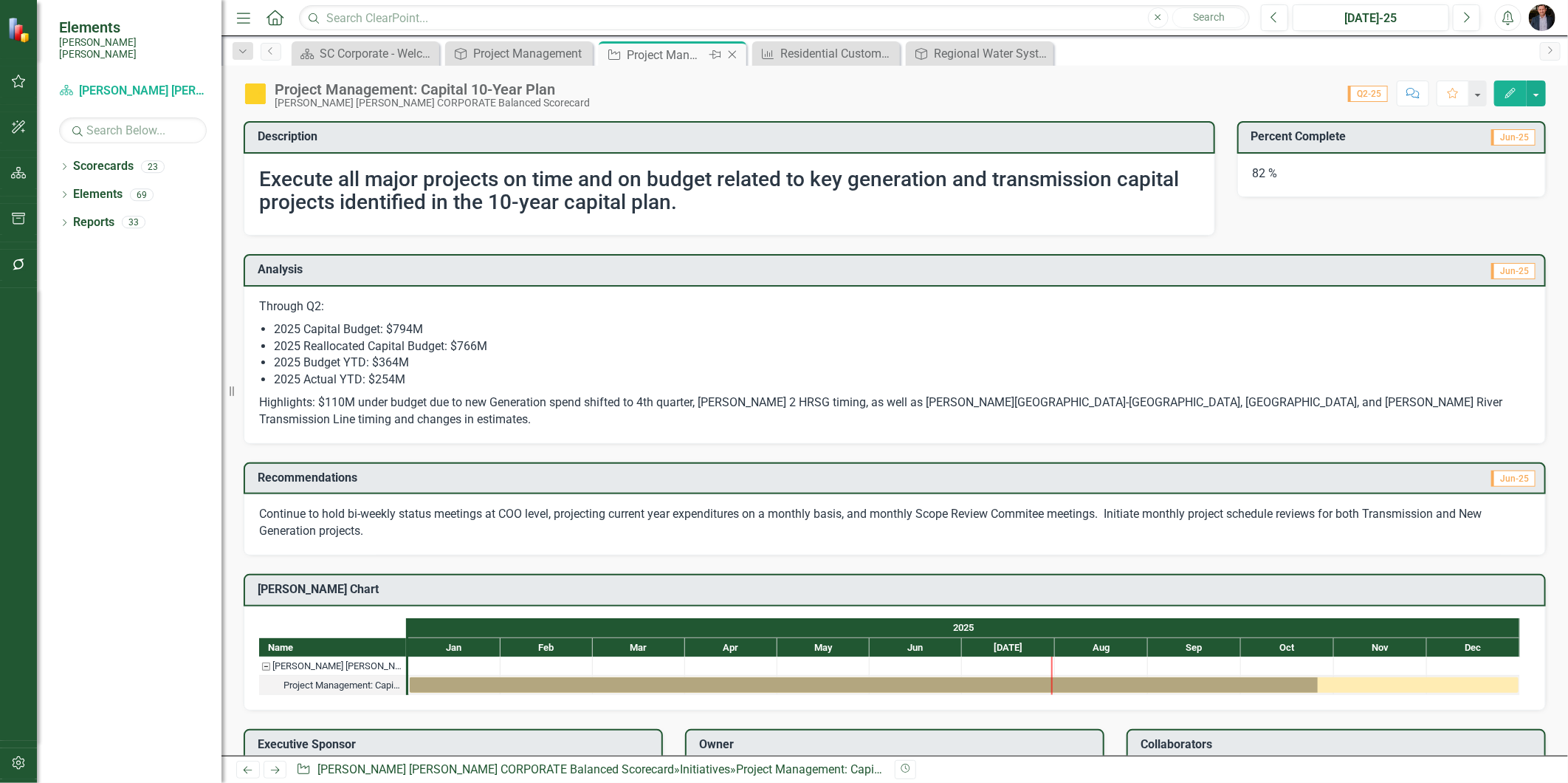
click at [734, 51] on icon at bounding box center [732, 55] width 8 height 8
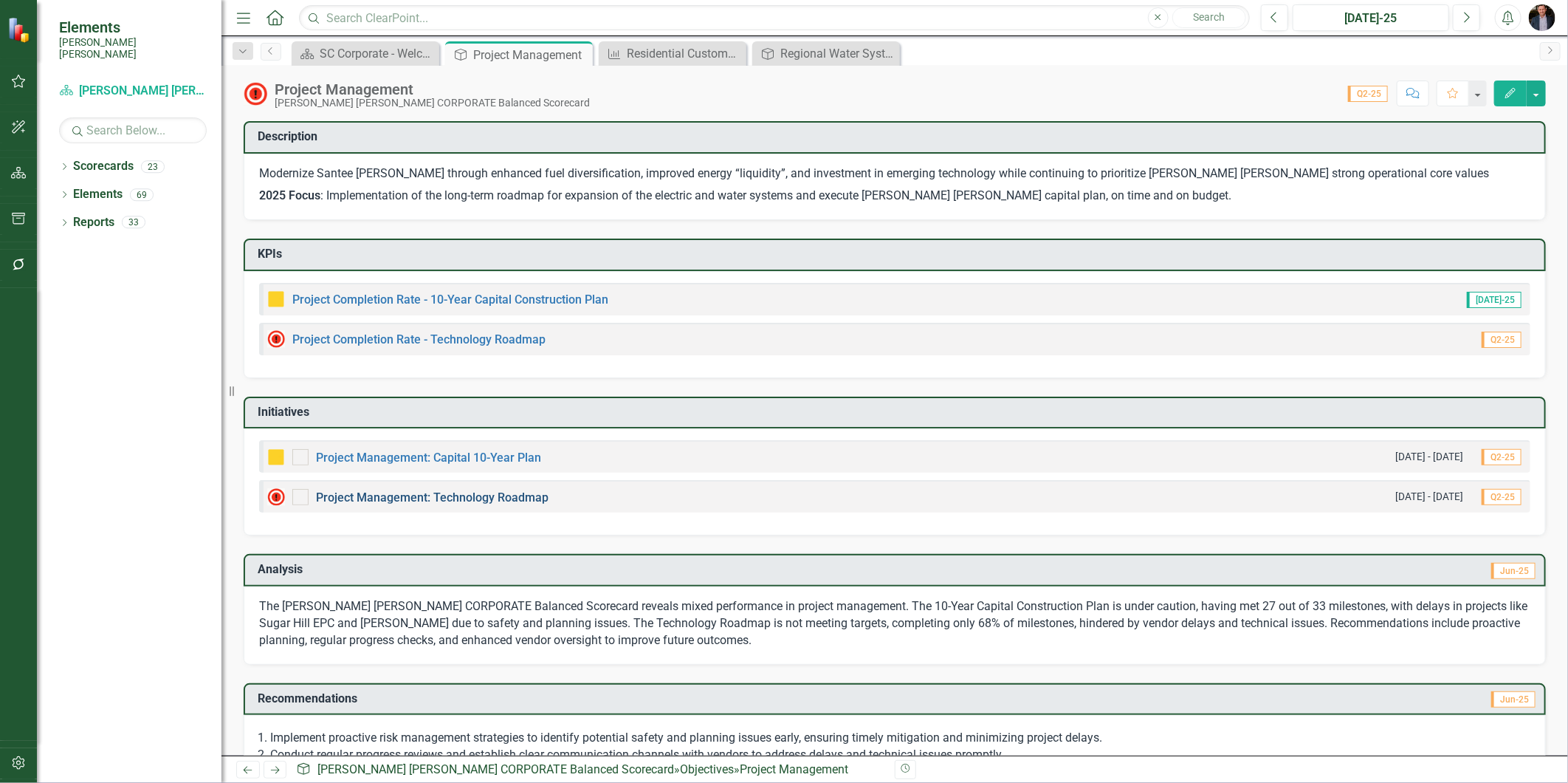
click at [497, 493] on link "Project Management: Technology Roadmap" at bounding box center [432, 497] width 232 height 14
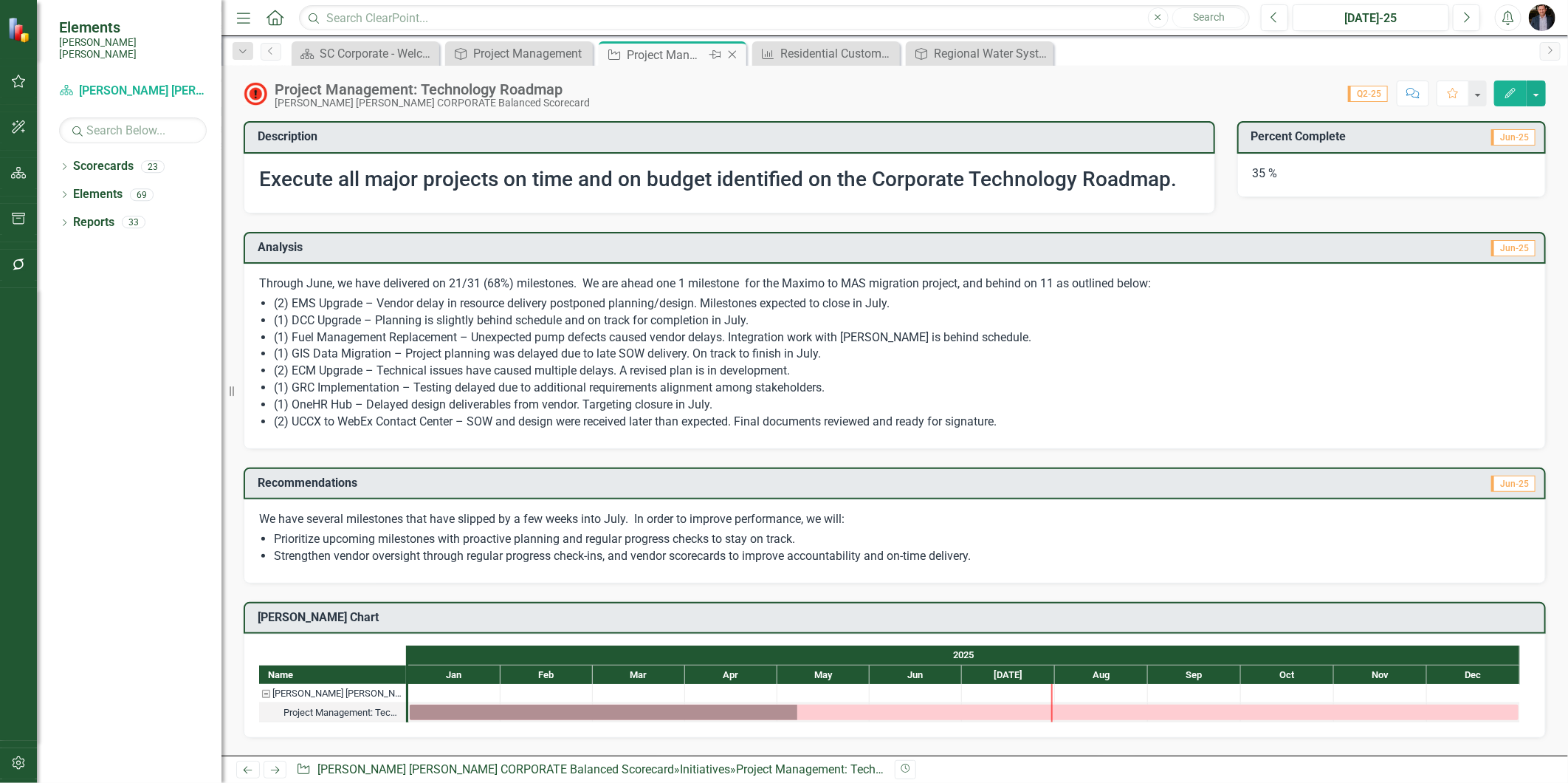
click at [732, 53] on icon "Close" at bounding box center [732, 54] width 15 height 12
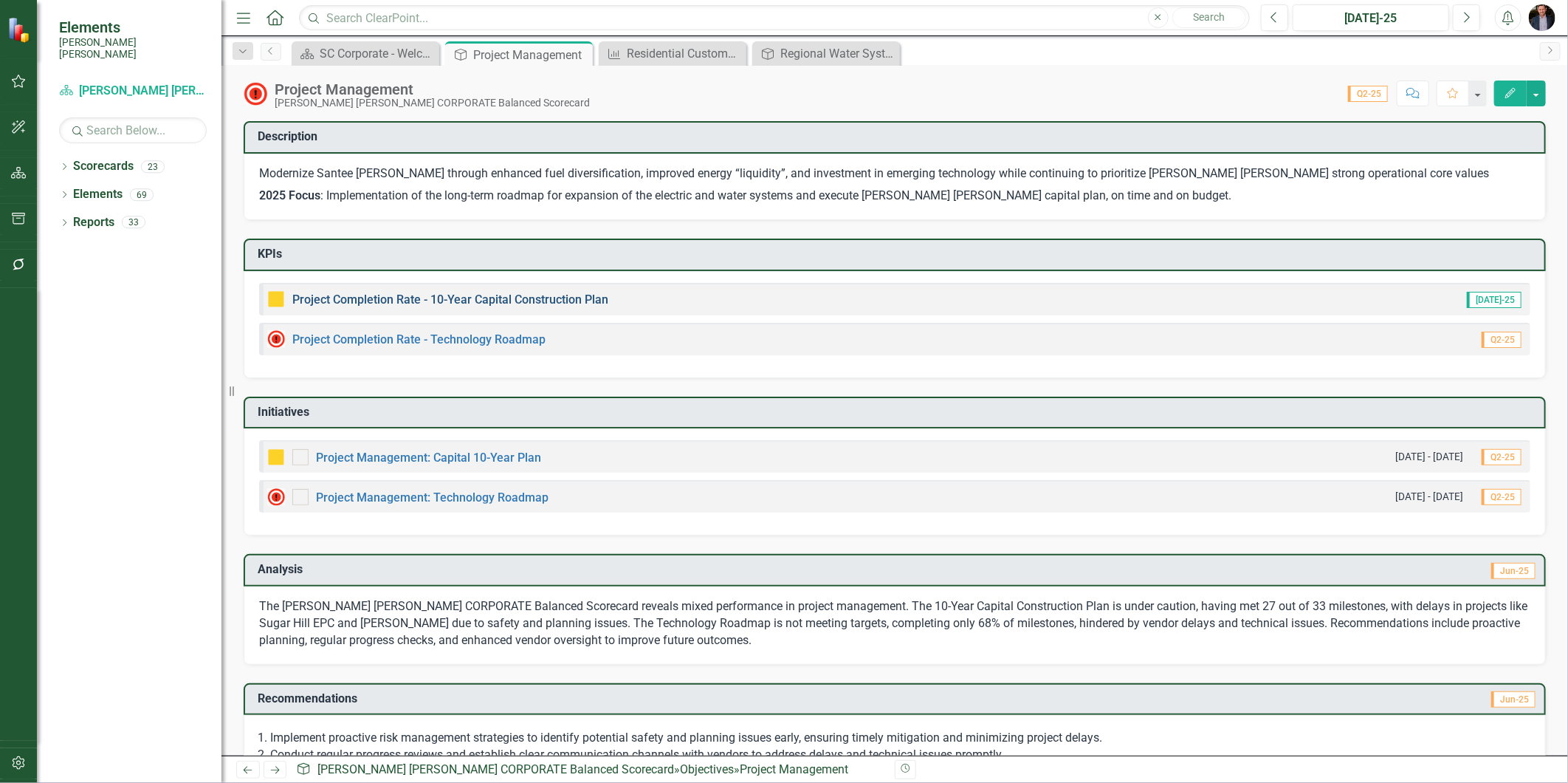
click at [486, 293] on link "Project Completion Rate - 10-Year Capital Construction Plan" at bounding box center [451, 300] width 316 height 14
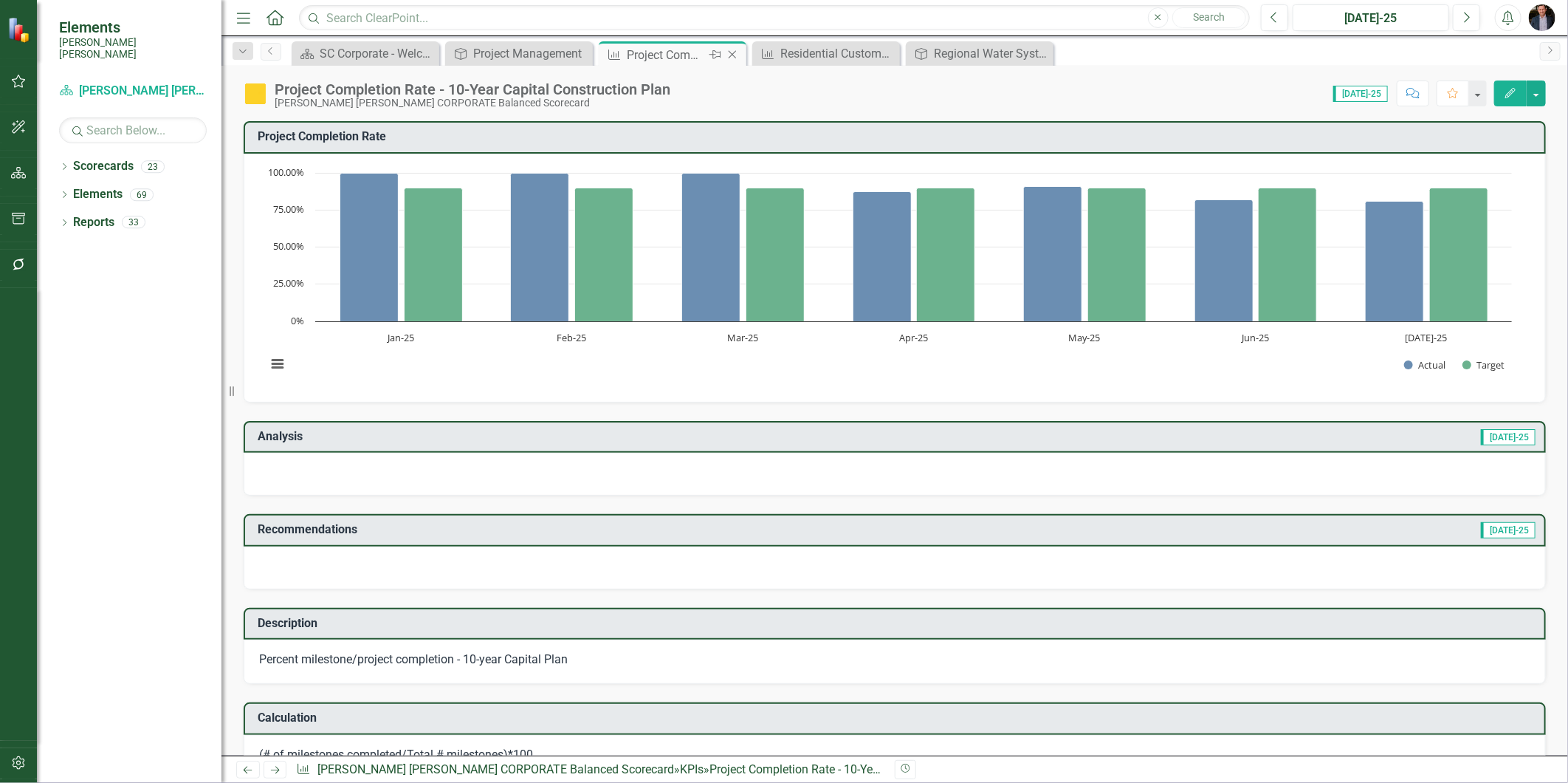
click at [731, 57] on icon "Close" at bounding box center [732, 54] width 15 height 12
